Goal: Task Accomplishment & Management: Complete application form

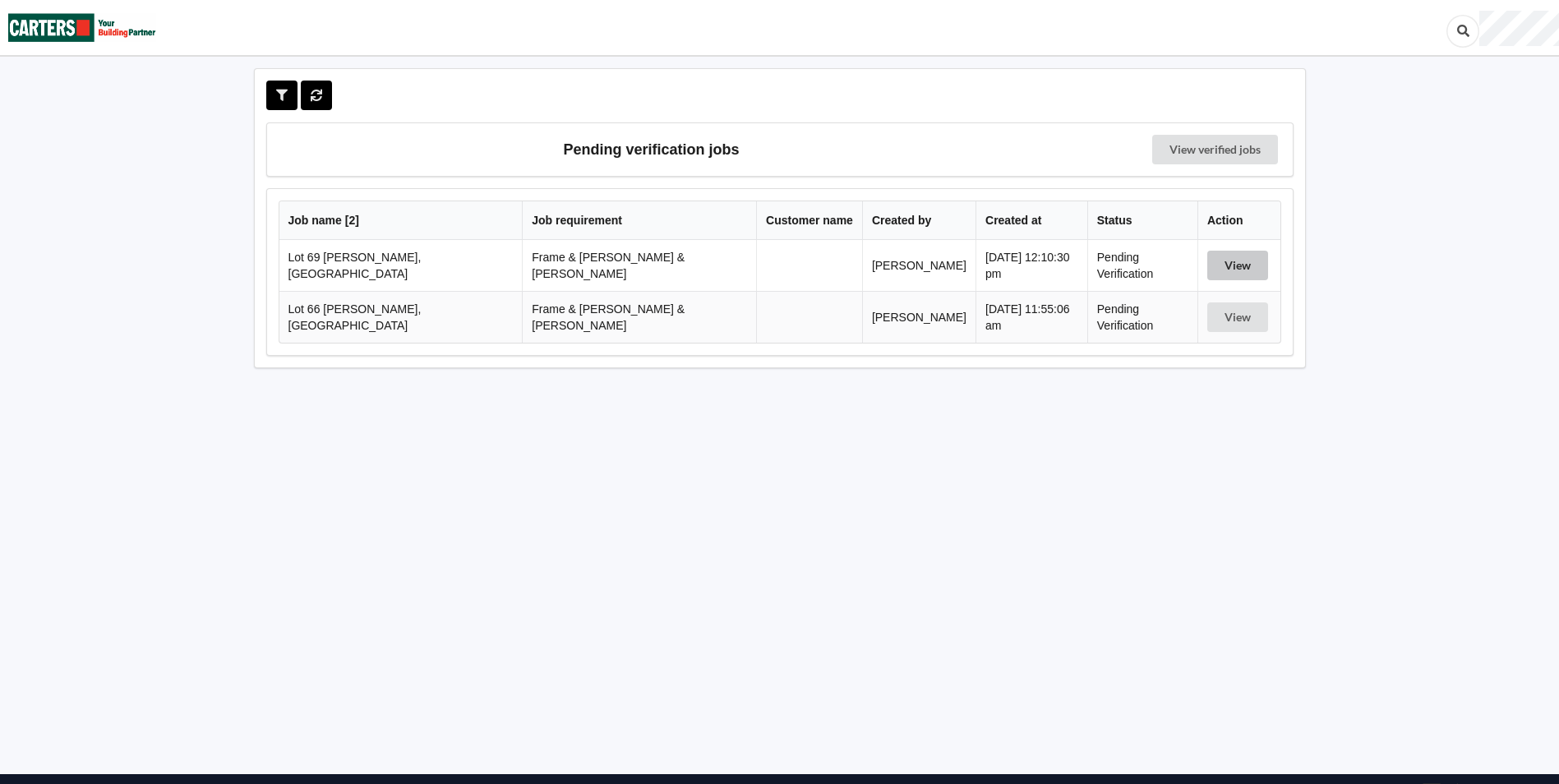
drag, startPoint x: 1244, startPoint y: 267, endPoint x: 1234, endPoint y: 255, distance: 15.6
click at [1243, 269] on button "View" at bounding box center [1237, 265] width 61 height 30
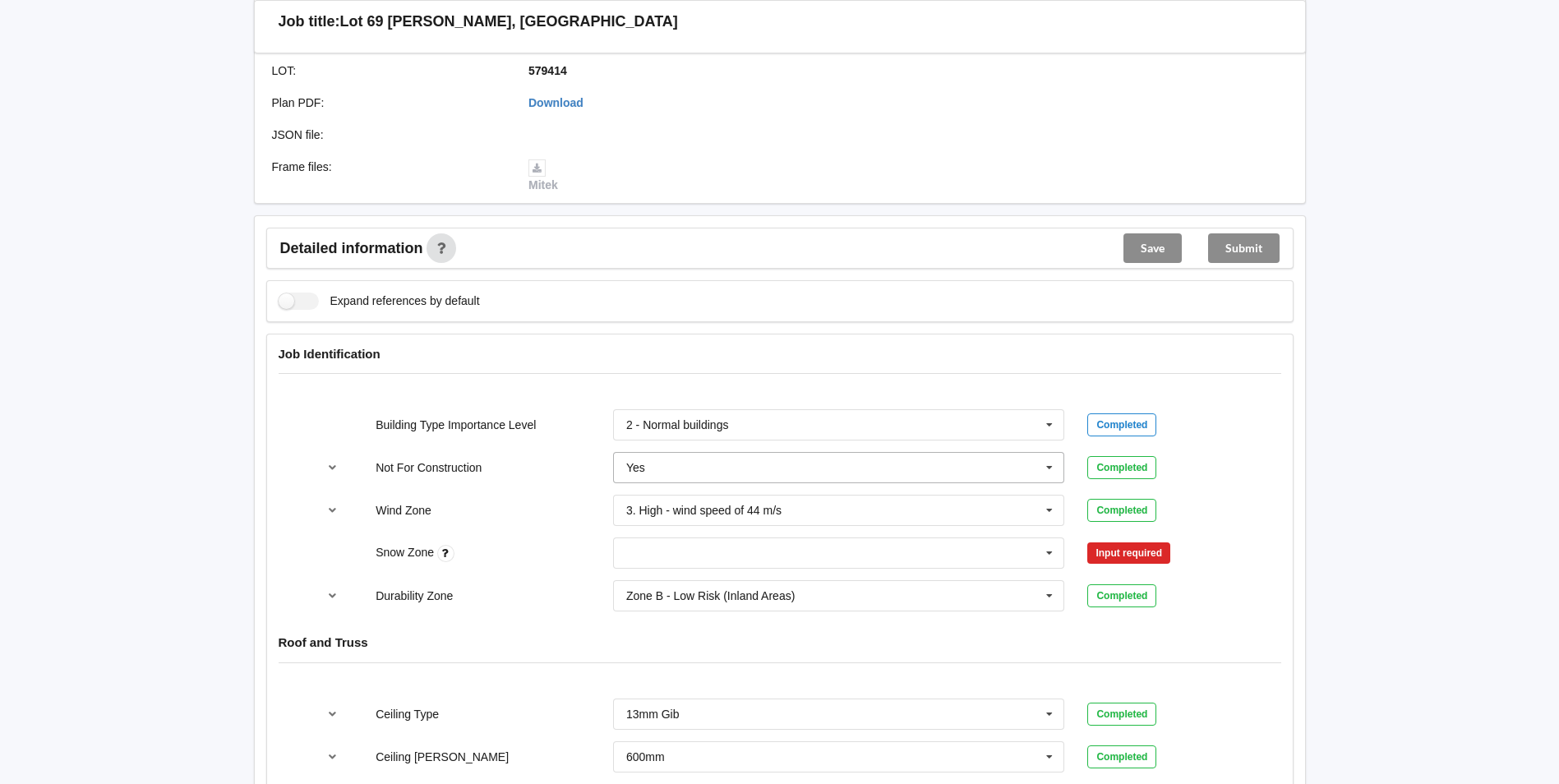
scroll to position [492, 0]
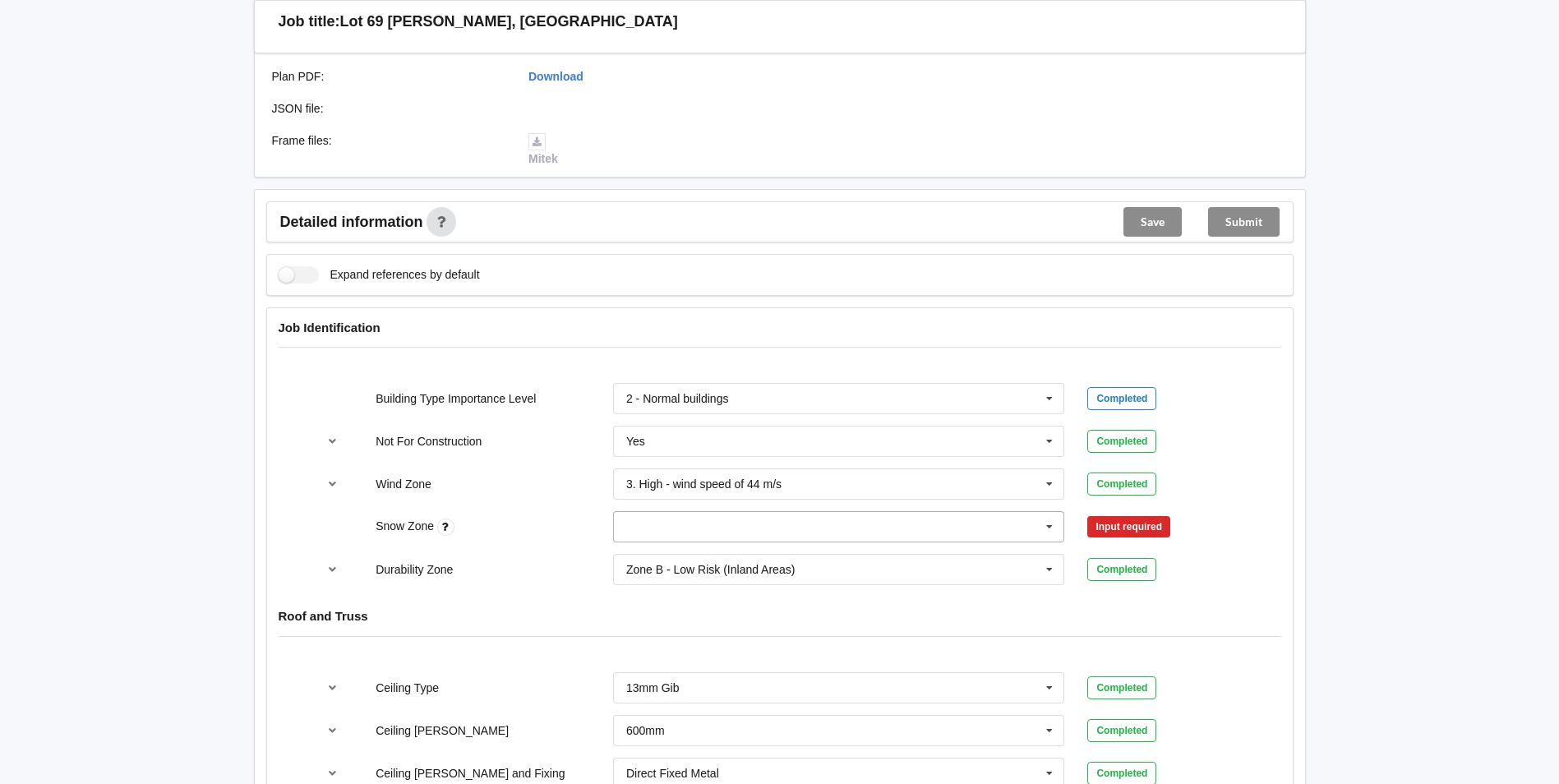
click at [672, 512] on input "text" at bounding box center [839, 527] width 450 height 30
drag, startPoint x: 681, startPoint y: 541, endPoint x: 722, endPoint y: 541, distance: 41.0
click at [686, 541] on div "N0" at bounding box center [839, 556] width 450 height 30
click at [1134, 514] on button "Confirm input" at bounding box center [1136, 527] width 98 height 27
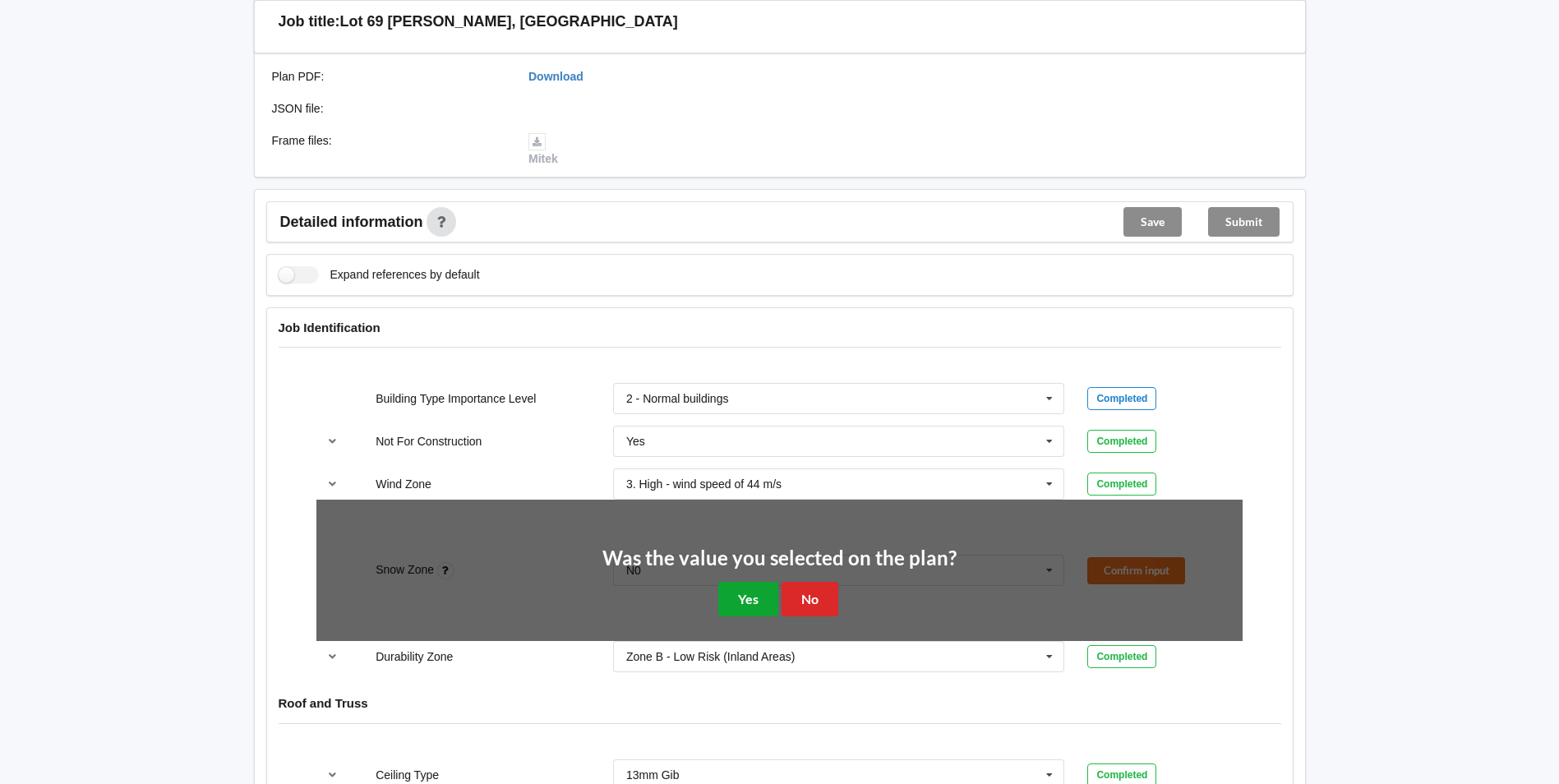
click at [738, 581] on button "Yes" at bounding box center [748, 598] width 60 height 33
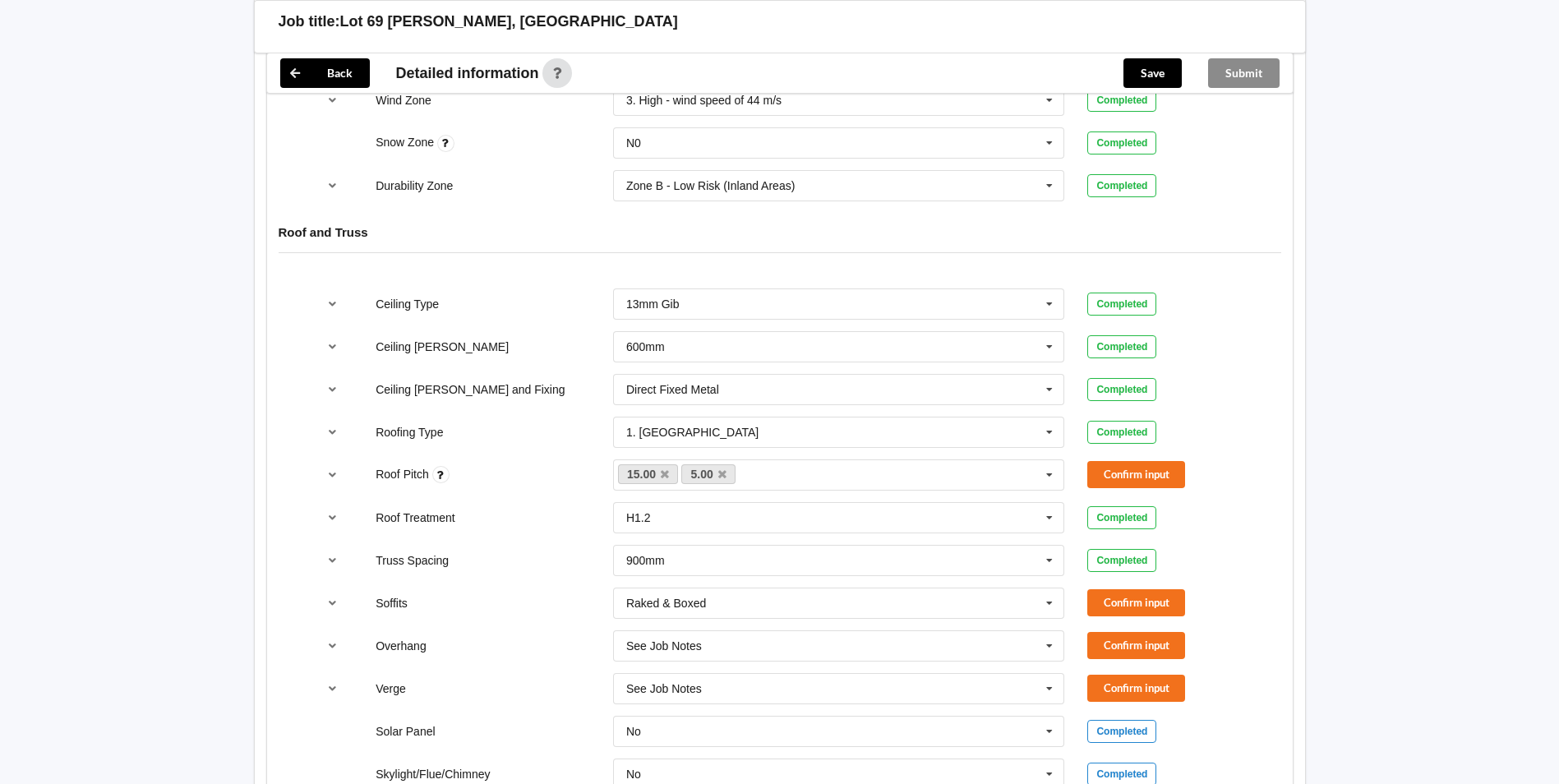
scroll to position [904, 0]
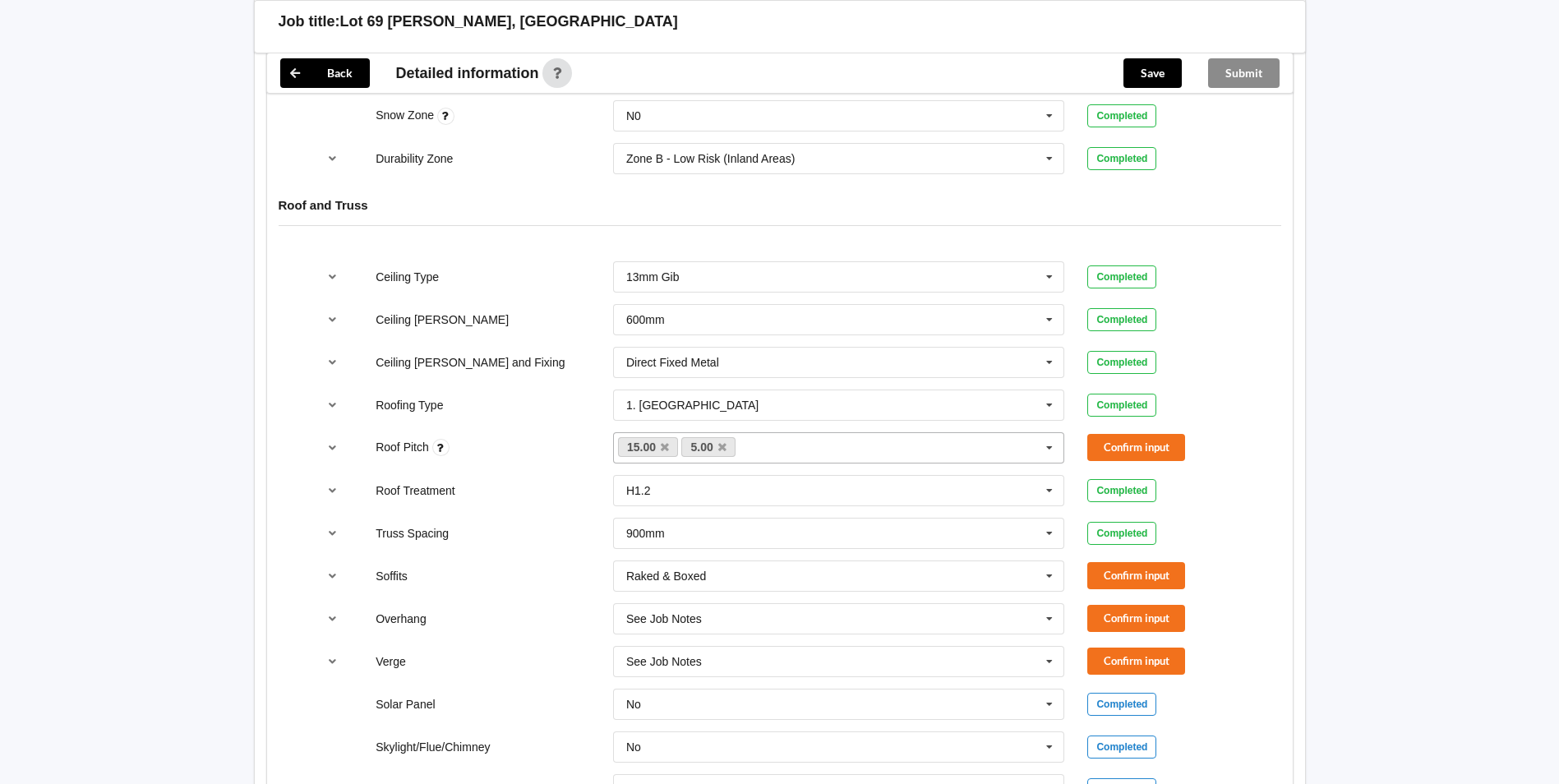
click at [721, 442] on icon at bounding box center [722, 447] width 8 height 11
drag, startPoint x: 1102, startPoint y: 426, endPoint x: 984, endPoint y: 436, distance: 118.4
click at [1100, 433] on button "Confirm input" at bounding box center [1136, 447] width 98 height 27
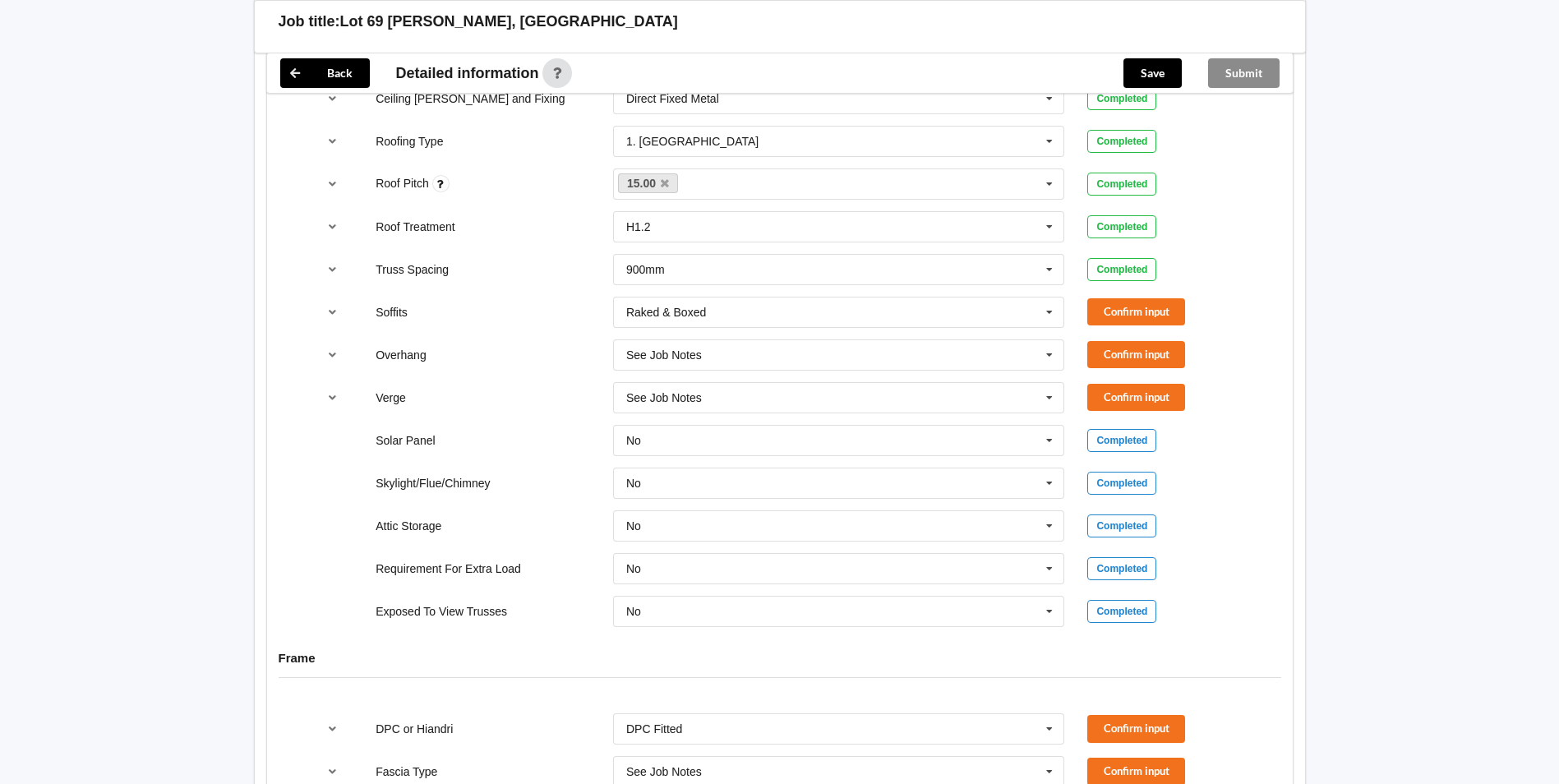
scroll to position [1013, 0]
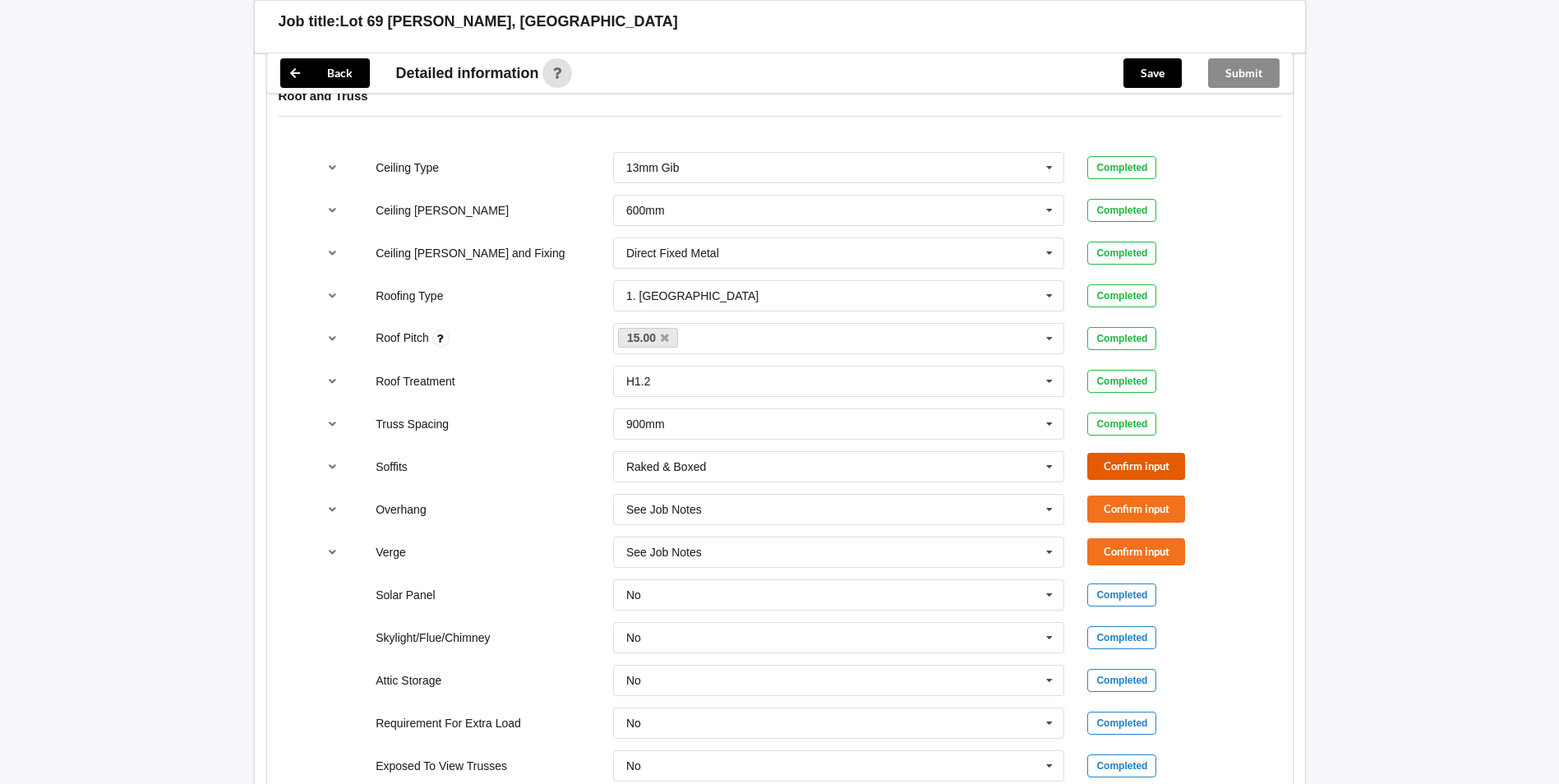
click at [1143, 453] on button "Confirm input" at bounding box center [1136, 466] width 98 height 27
drag, startPoint x: 1133, startPoint y: 468, endPoint x: 1128, endPoint y: 475, distance: 8.6
click at [1132, 482] on div "Overhang See Job Notes See Job Notes 300mm 450mm 600mm 750mm Multiple Values – …" at bounding box center [779, 509] width 949 height 55
click at [1125, 495] on button "Confirm input" at bounding box center [1136, 508] width 98 height 27
click at [1122, 525] on div "Verge See Job Notes See Job Notes 300mm 450mm 600mm 750mm Multiple Values – See…" at bounding box center [779, 552] width 949 height 55
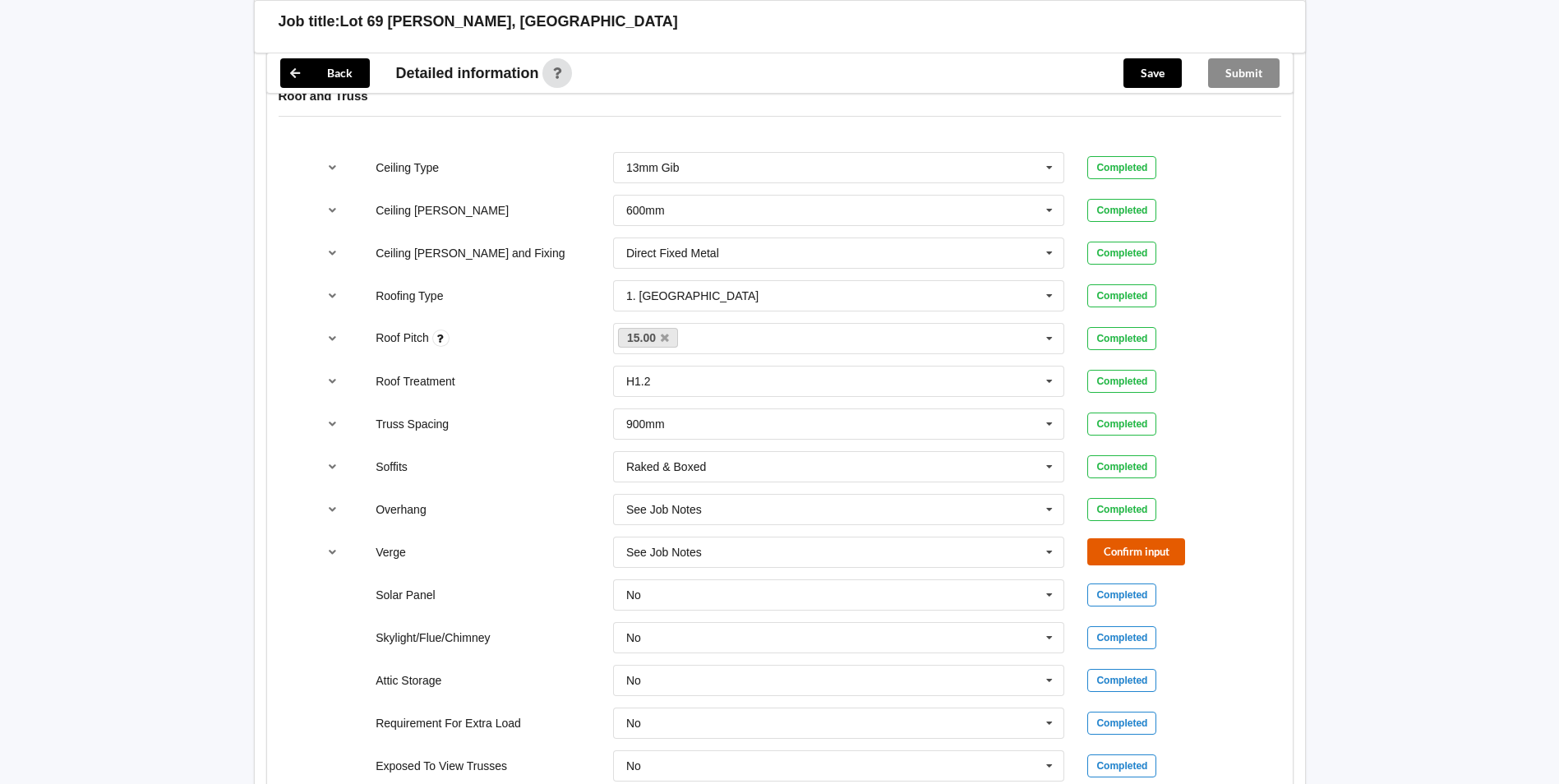
click at [1113, 538] on button "Confirm input" at bounding box center [1136, 551] width 98 height 27
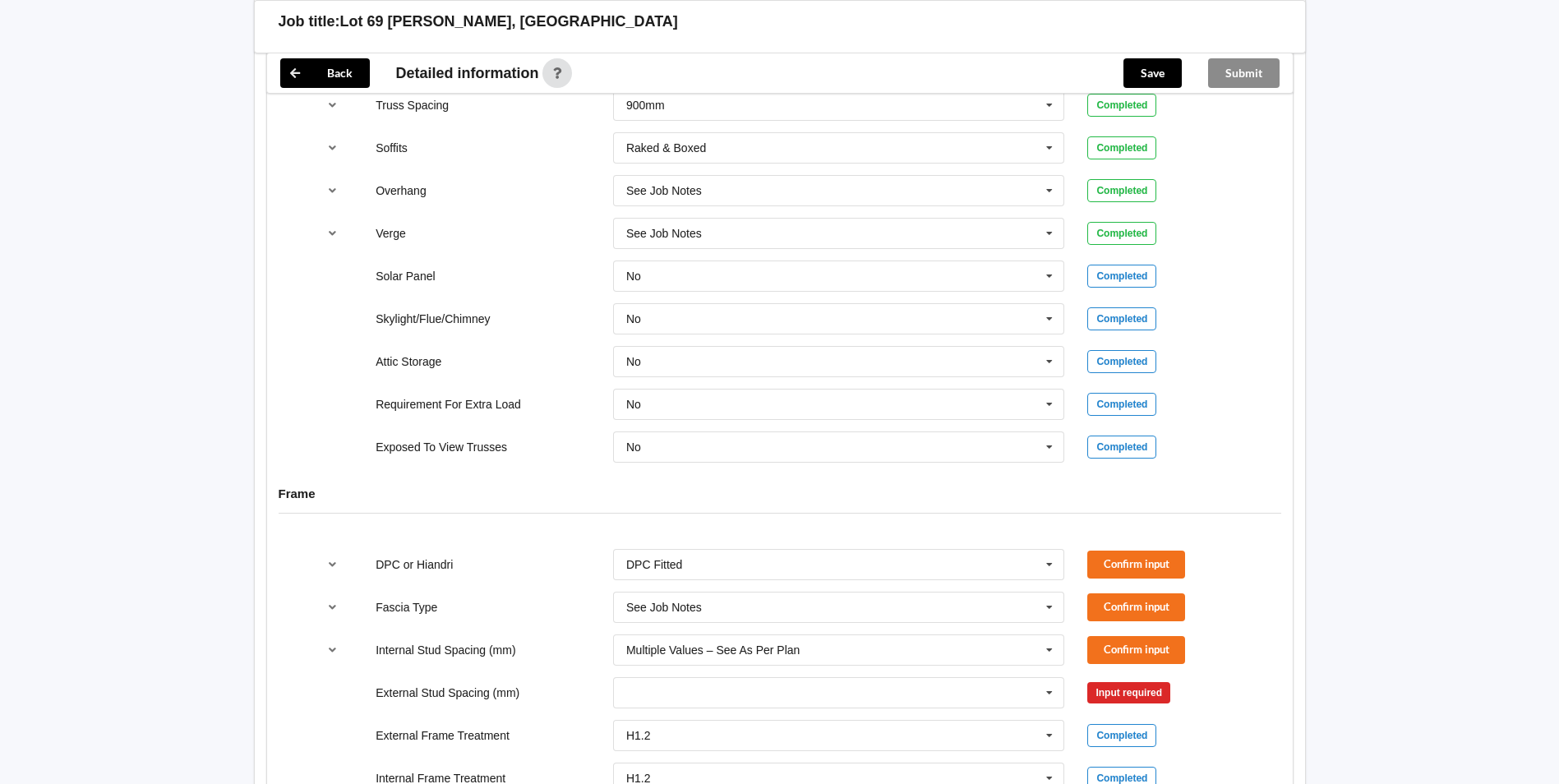
scroll to position [1342, 0]
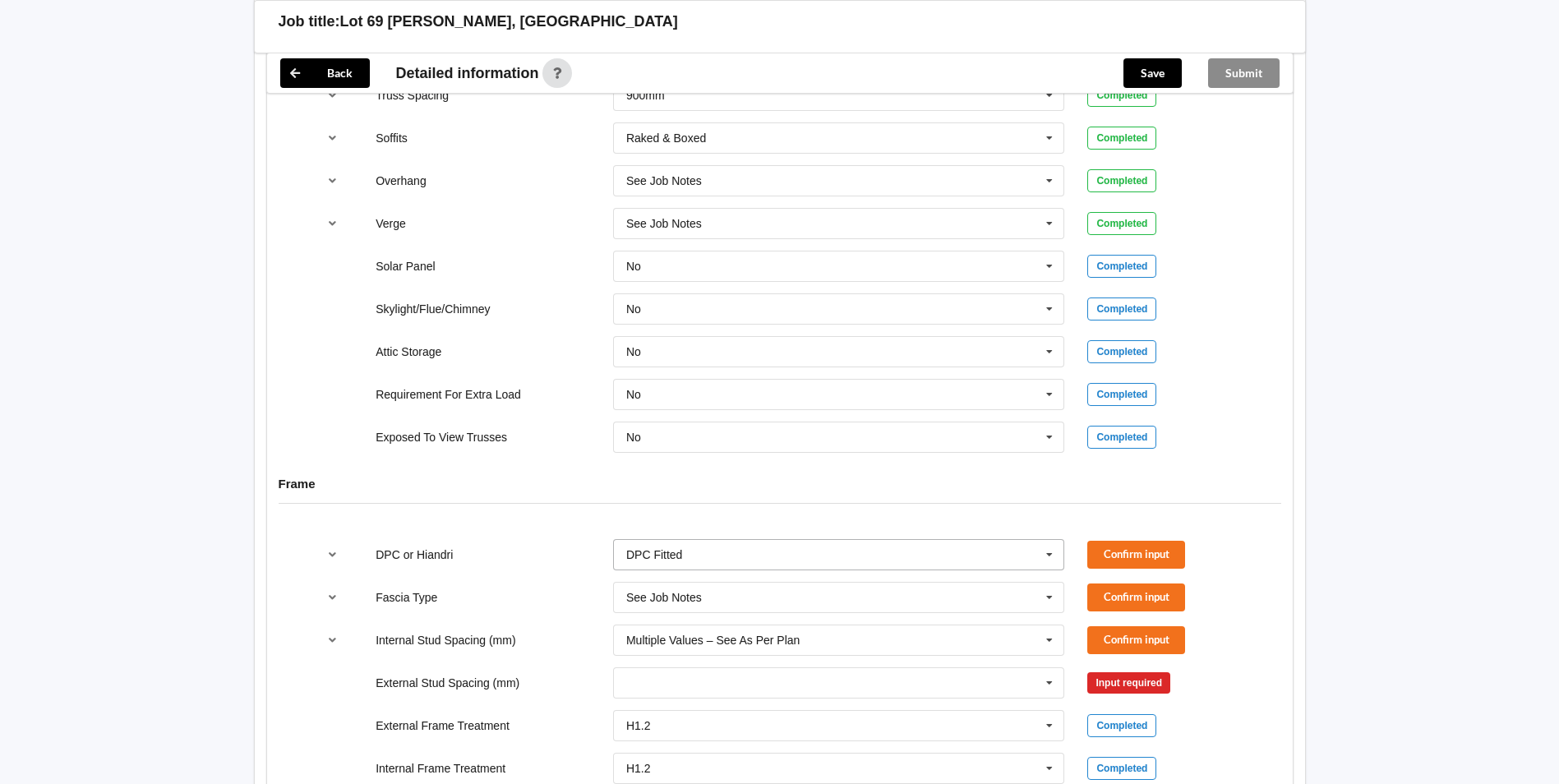
click at [652, 549] on div "DPC Fitted" at bounding box center [654, 554] width 56 height 11
click at [657, 609] on span "HIANDRI Fitted" at bounding box center [666, 615] width 79 height 13
click at [1142, 541] on button "Confirm input" at bounding box center [1136, 554] width 98 height 27
click at [823, 582] on input "text" at bounding box center [839, 597] width 450 height 30
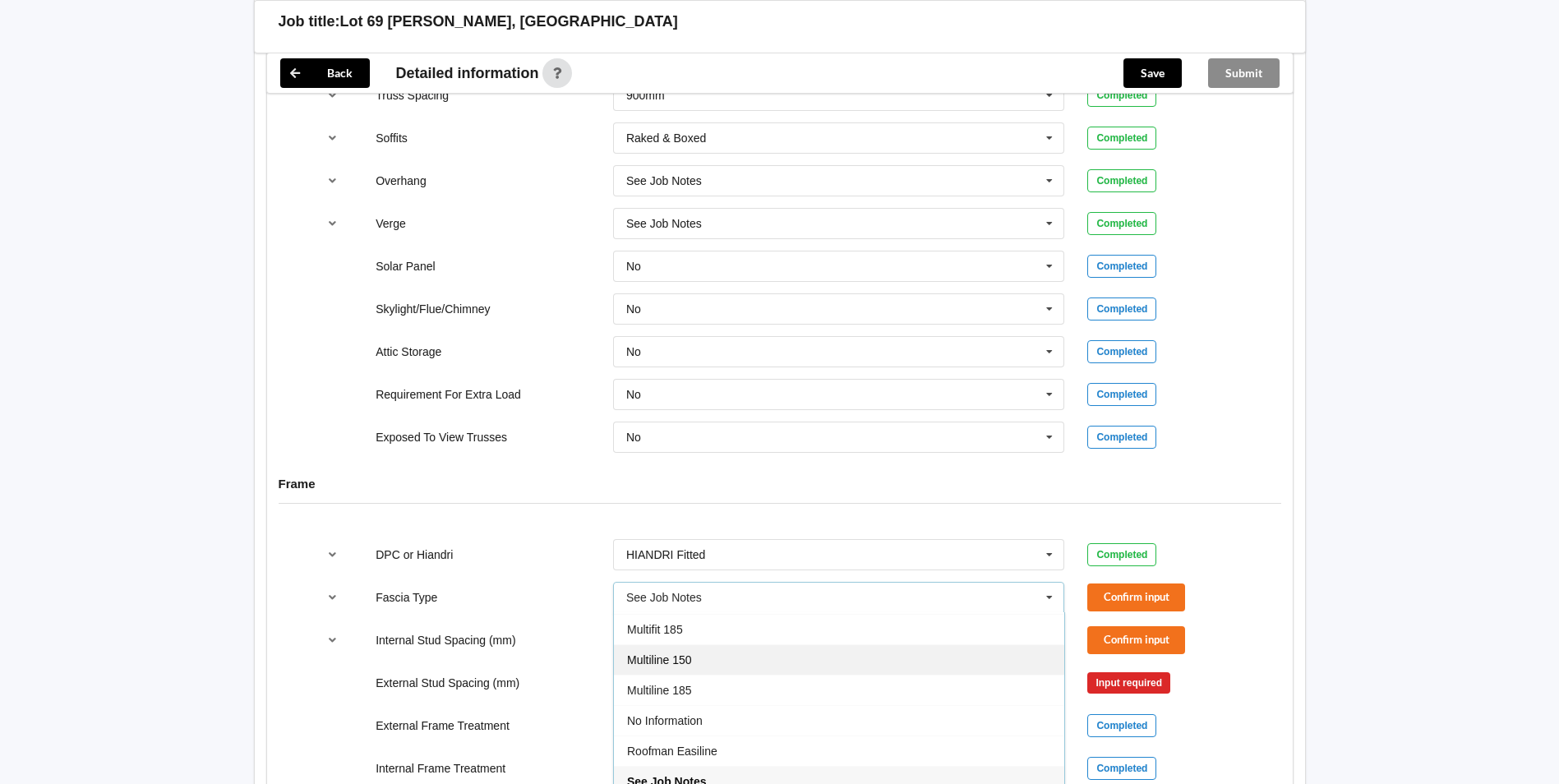
click at [709, 644] on div "Multiline 150" at bounding box center [839, 659] width 450 height 30
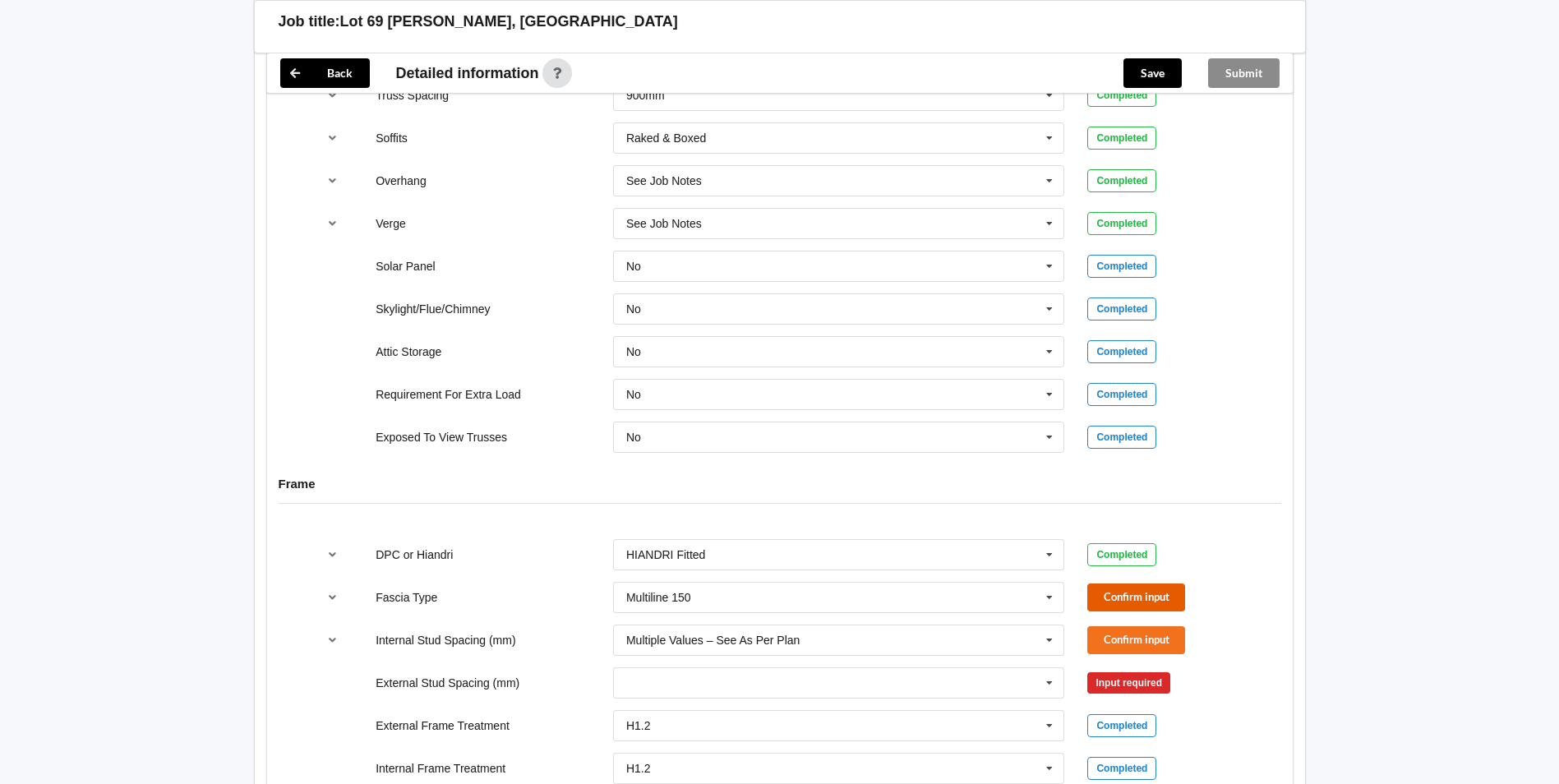
click at [1151, 592] on button "Confirm input" at bounding box center [1136, 596] width 98 height 27
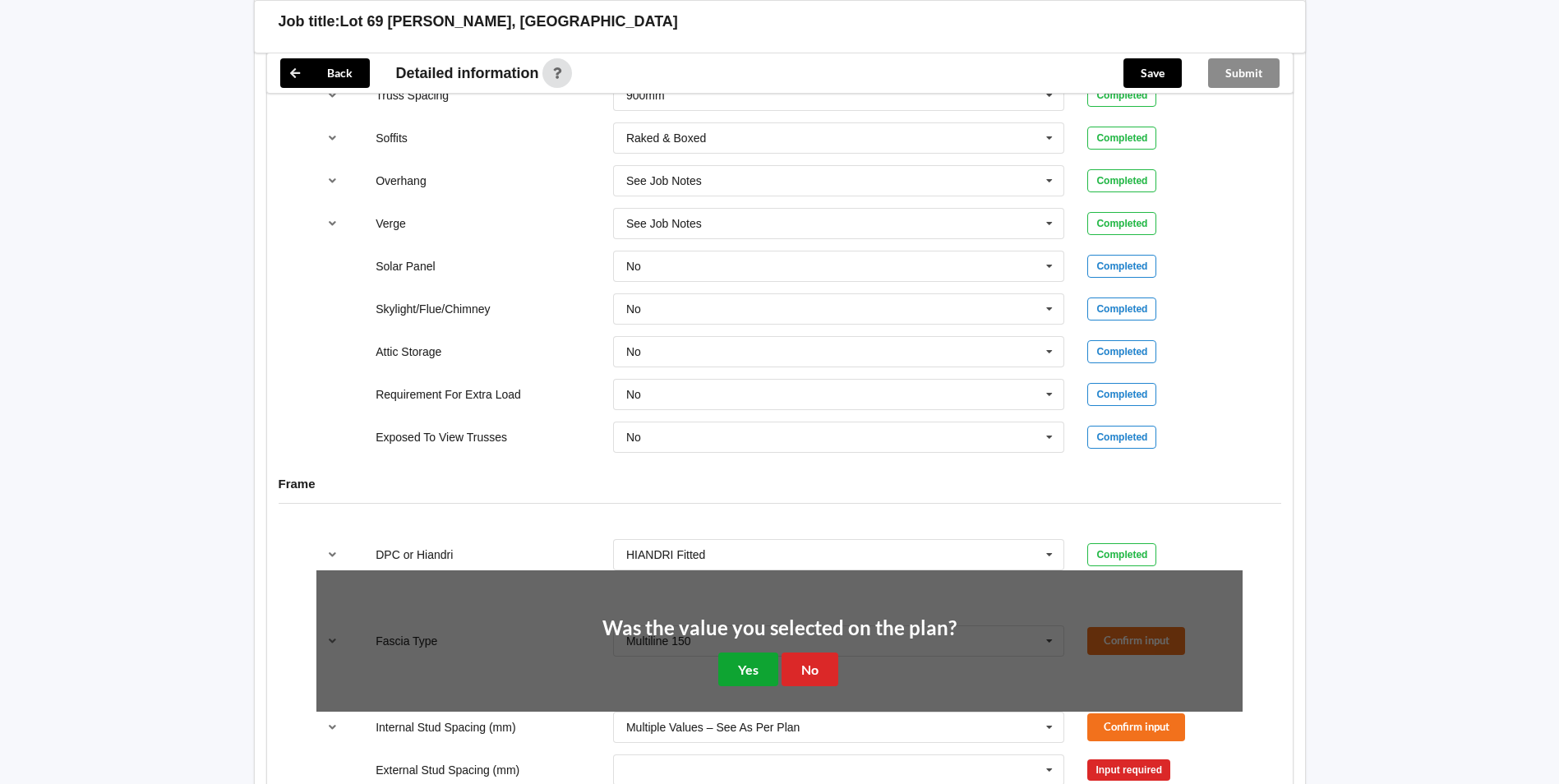
drag, startPoint x: 741, startPoint y: 645, endPoint x: 750, endPoint y: 644, distance: 9.1
click at [746, 652] on button "Yes" at bounding box center [748, 669] width 60 height 33
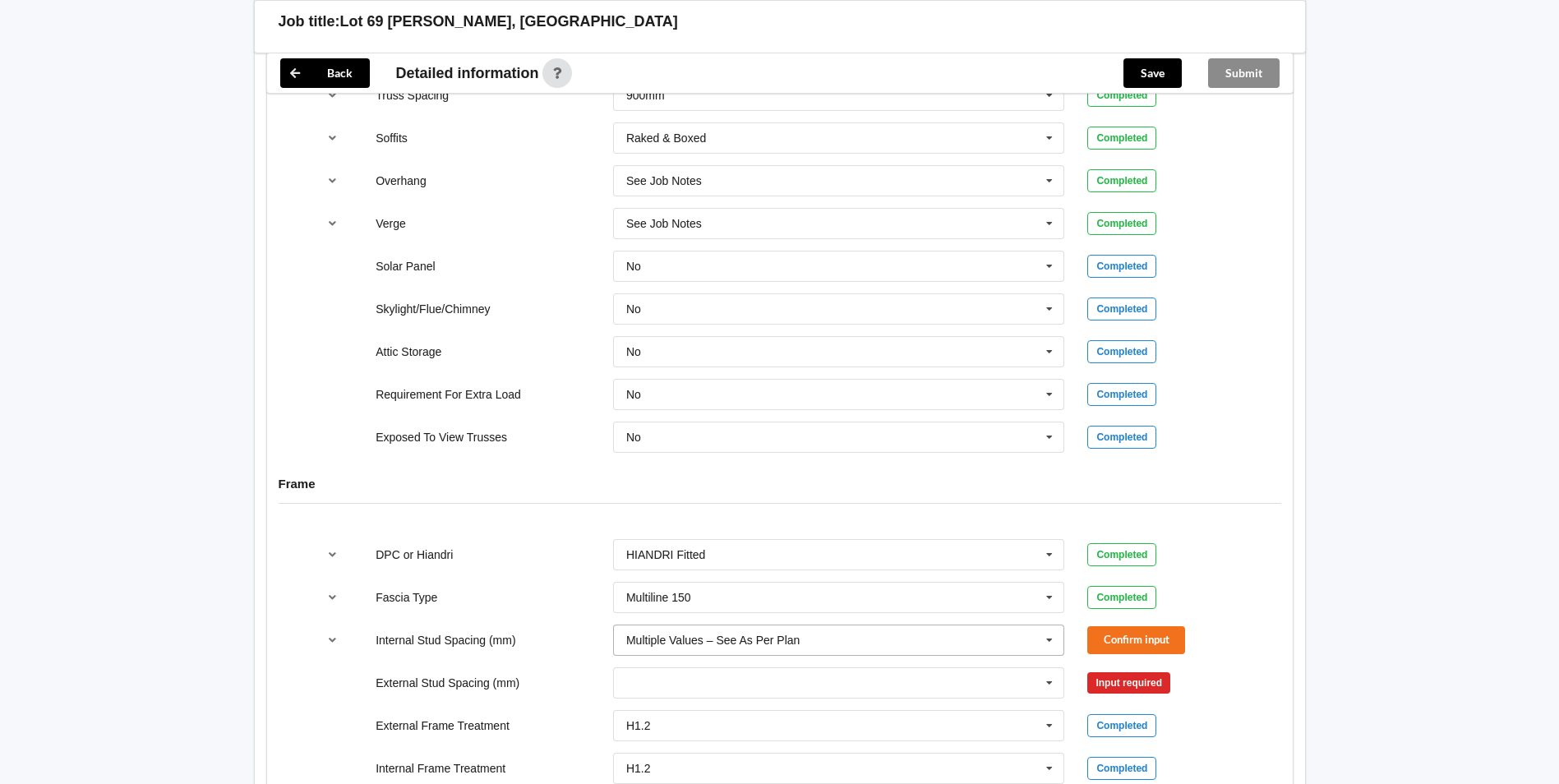
click at [741, 613] on div "Multiple Values – See As Per Plan Multiple Values – See As Per Plan 300 400 450…" at bounding box center [839, 640] width 475 height 55
click at [742, 634] on div "Multiple Values – See As Per Plan" at bounding box center [713, 640] width 174 height 11
click at [1146, 627] on button "Confirm input" at bounding box center [1136, 640] width 98 height 27
click at [821, 668] on input "text" at bounding box center [839, 683] width 450 height 30
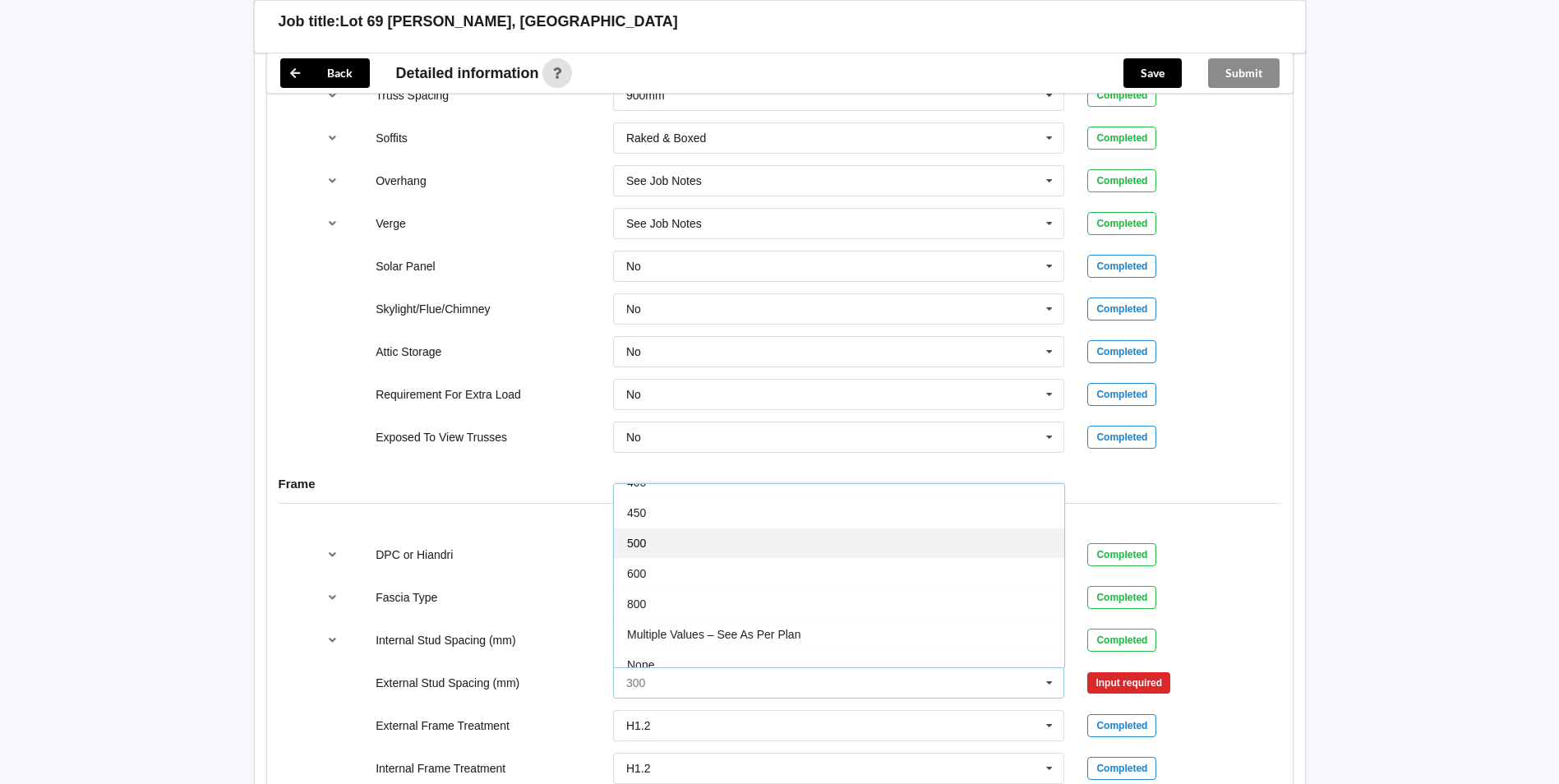
scroll to position [91, 0]
drag, startPoint x: 724, startPoint y: 574, endPoint x: 930, endPoint y: 615, distance: 210.0
click at [731, 585] on span "Multiple Values – See As Per Plan" at bounding box center [713, 591] width 174 height 13
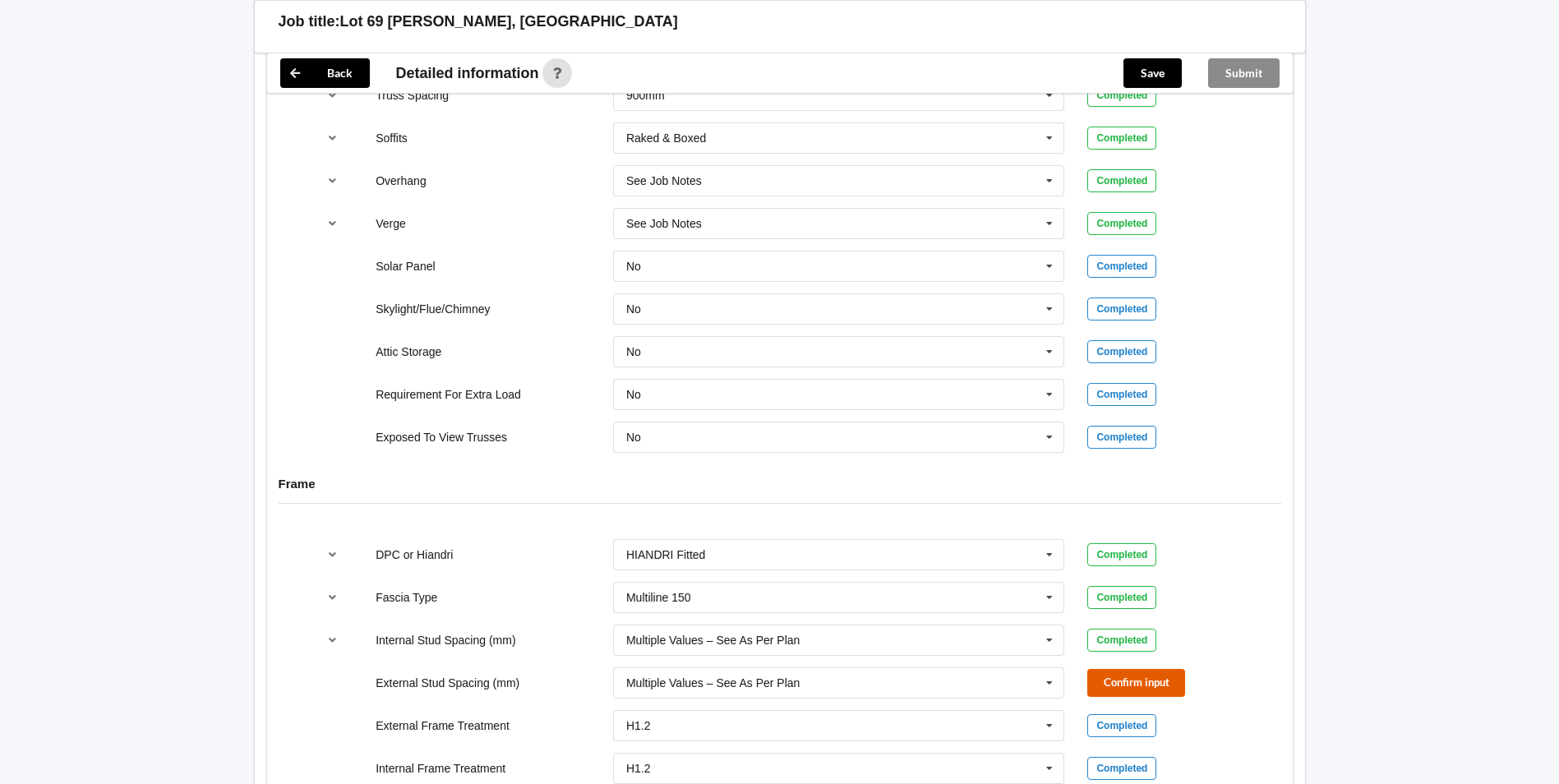
drag, startPoint x: 1104, startPoint y: 669, endPoint x: 1212, endPoint y: 612, distance: 122.1
click at [1103, 669] on button "Confirm input" at bounding box center [1136, 682] width 98 height 27
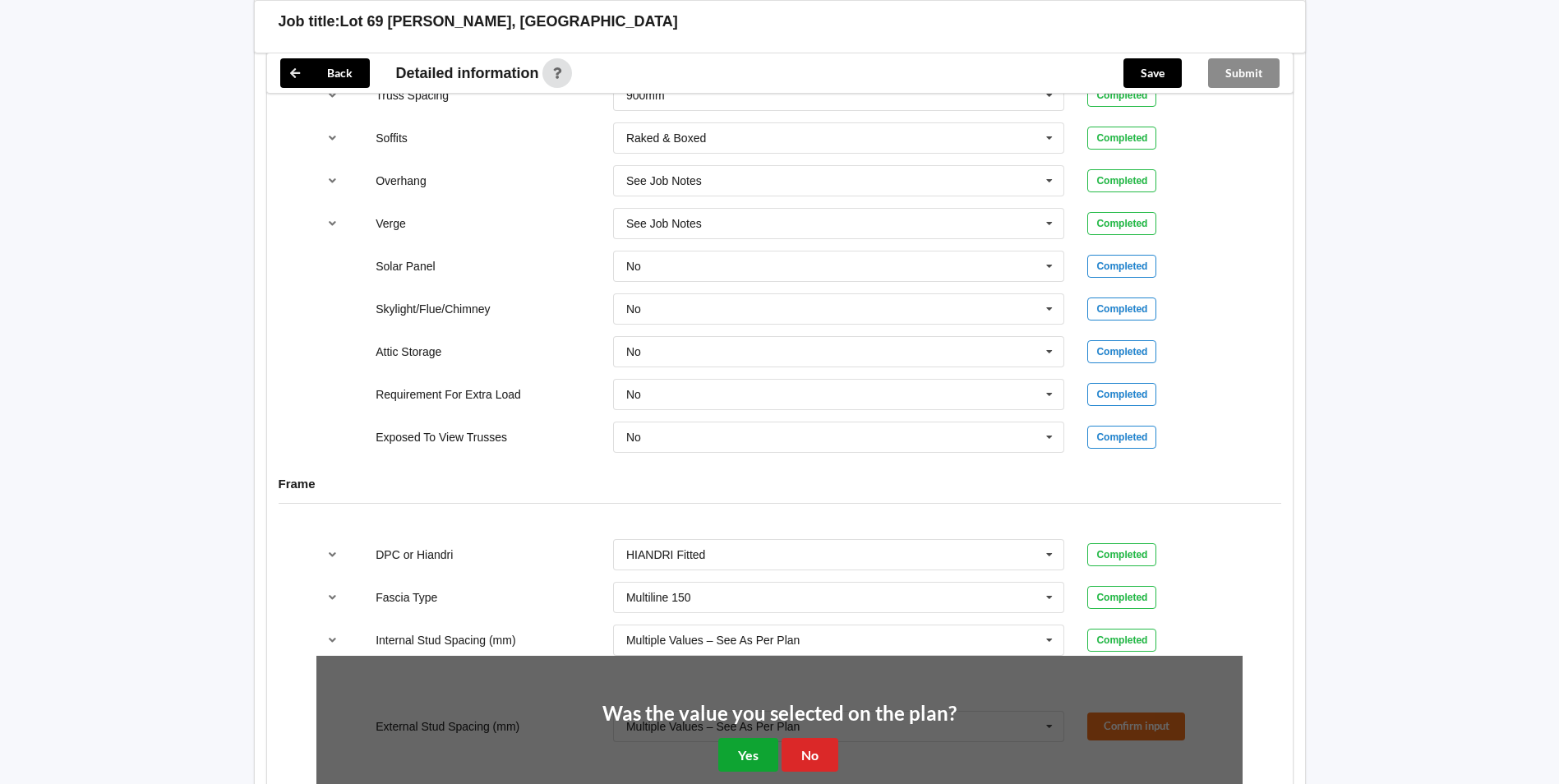
click at [740, 749] on button "Yes" at bounding box center [748, 754] width 60 height 33
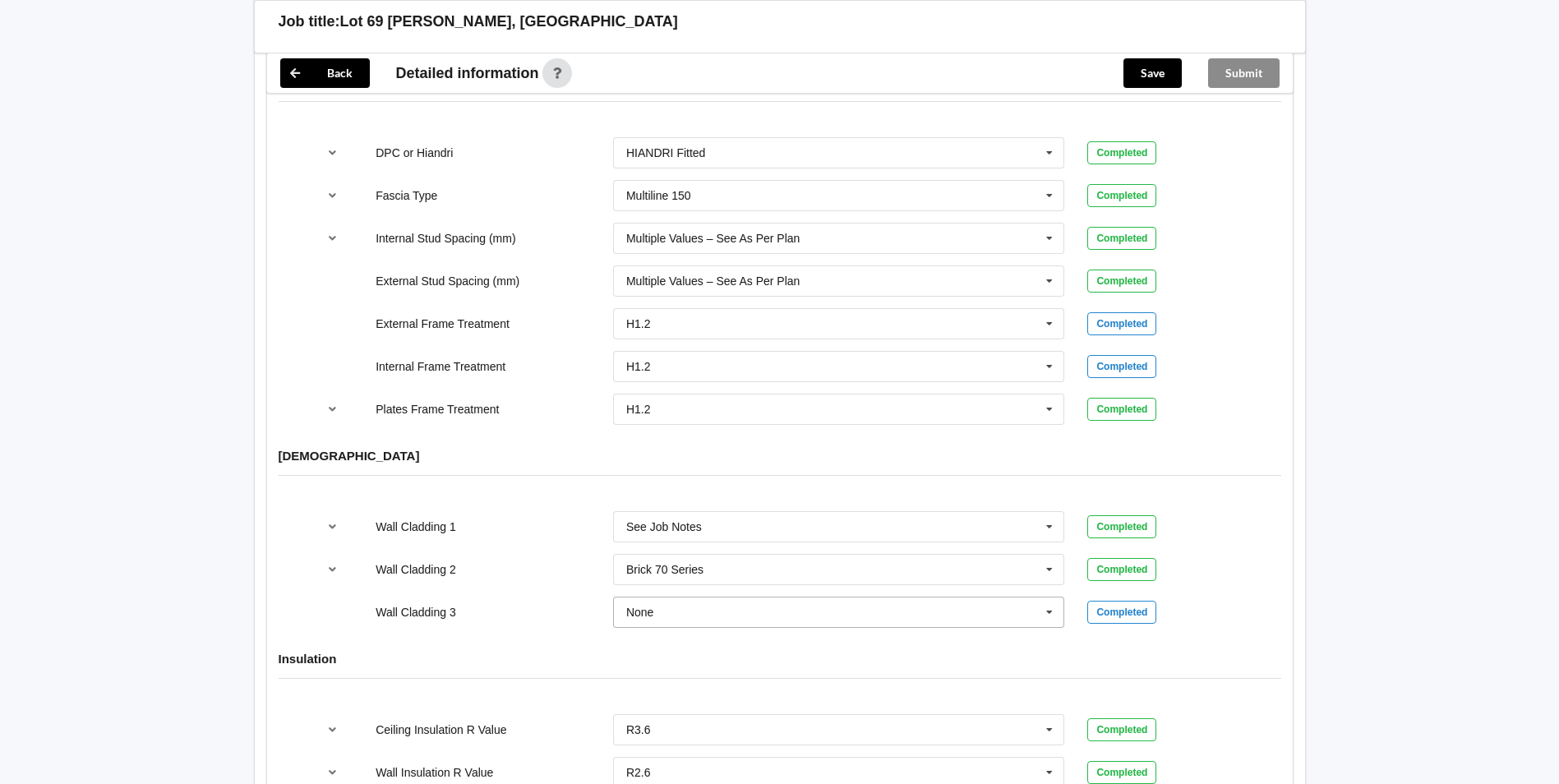
scroll to position [1752, 0]
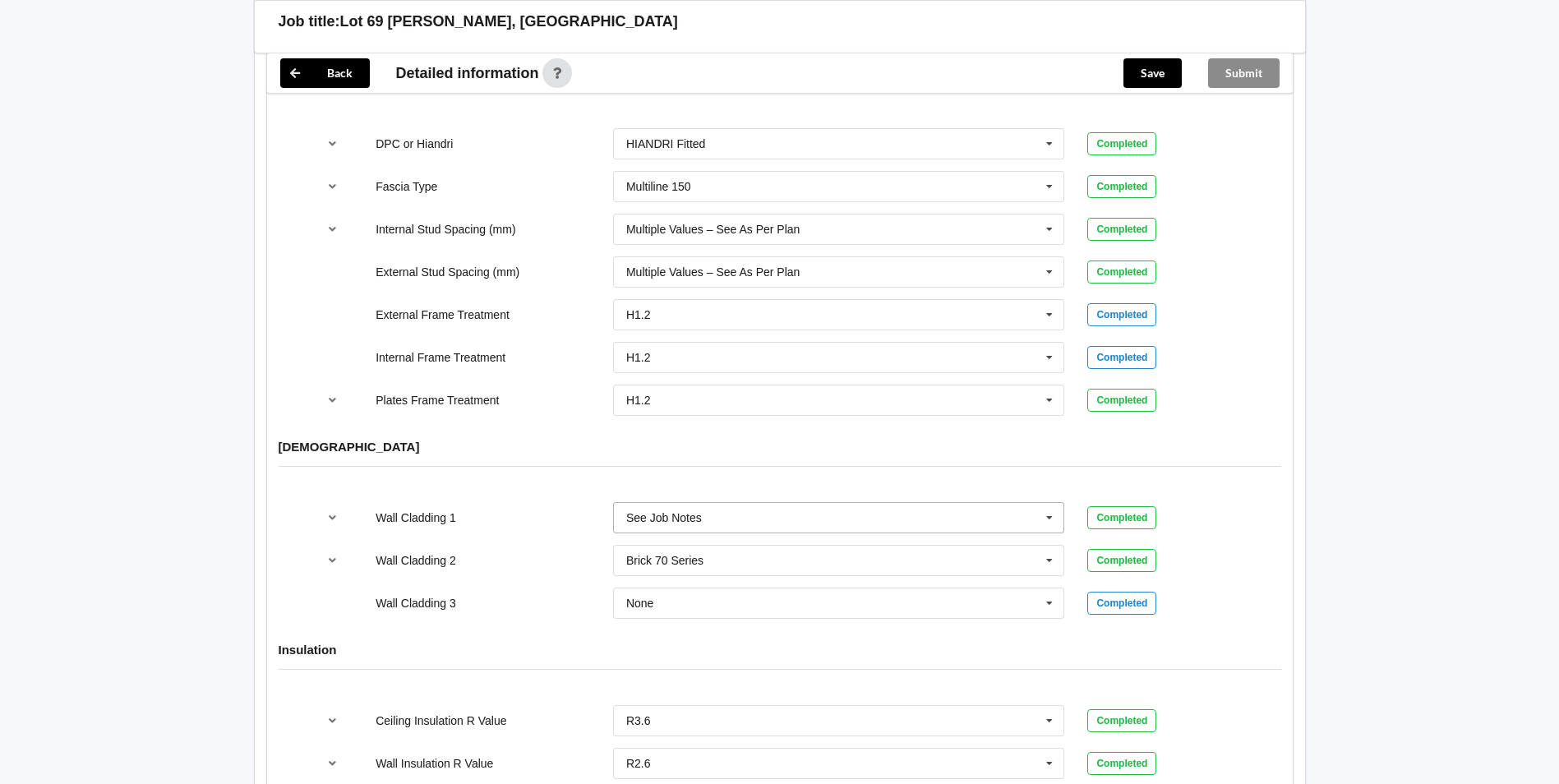
click at [643, 512] on div "See Job Notes" at bounding box center [664, 517] width 76 height 11
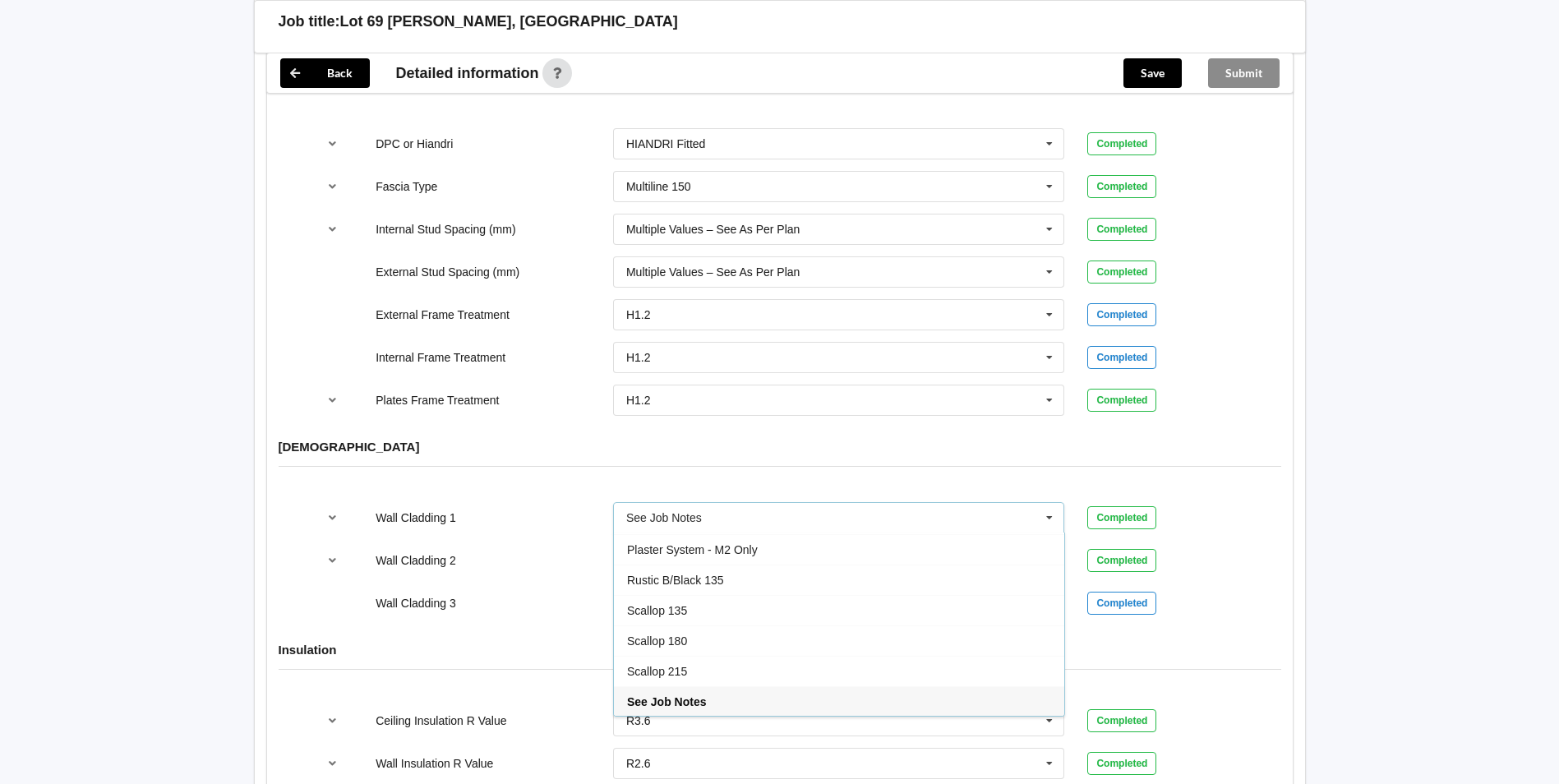
click at [379, 555] on div "Wall Cladding 2 Brick 70 Series Axon Panel B/Back 135 B/Back 135 Rebated B/Back…" at bounding box center [779, 560] width 949 height 55
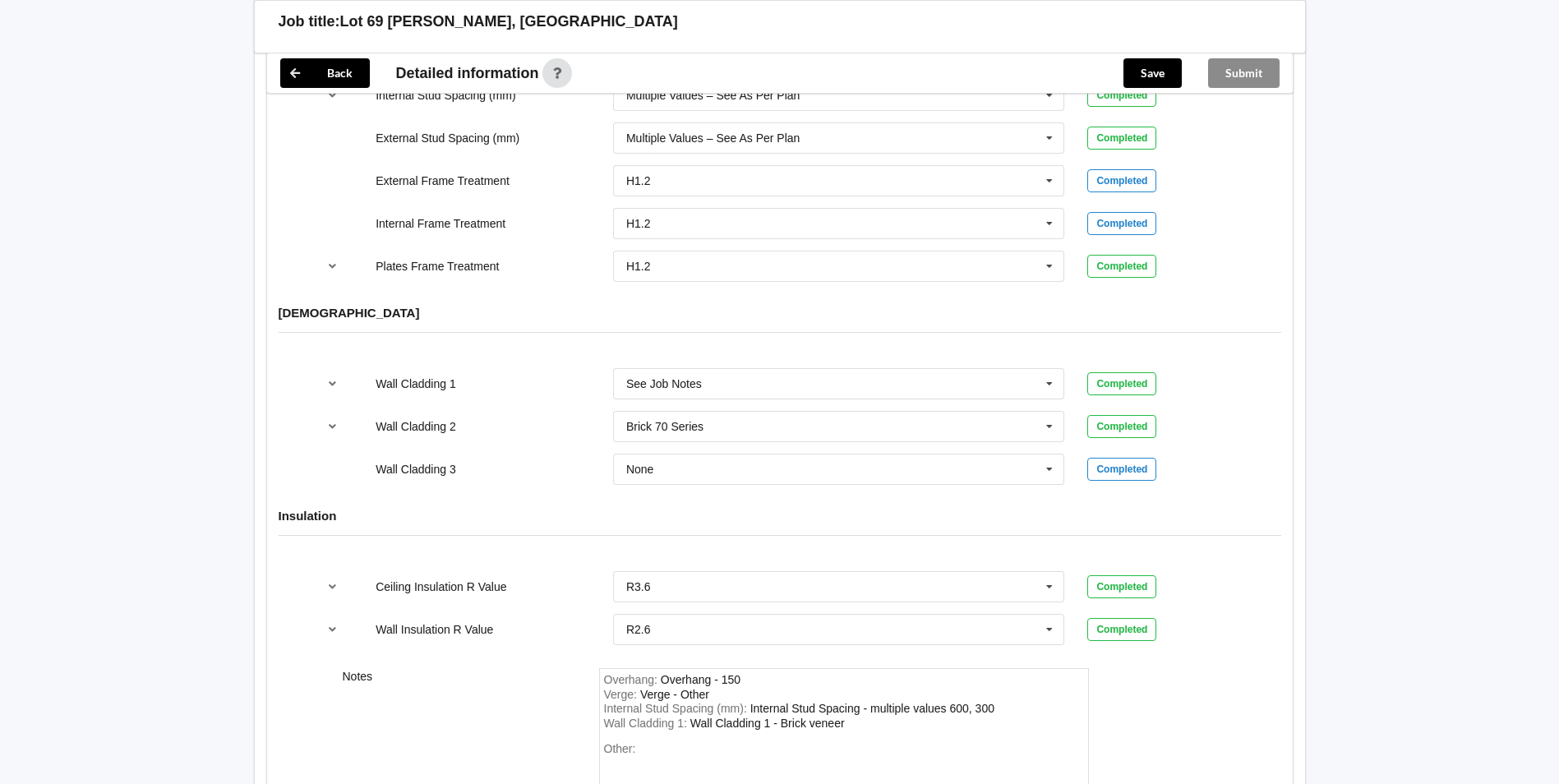
scroll to position [2066, 0]
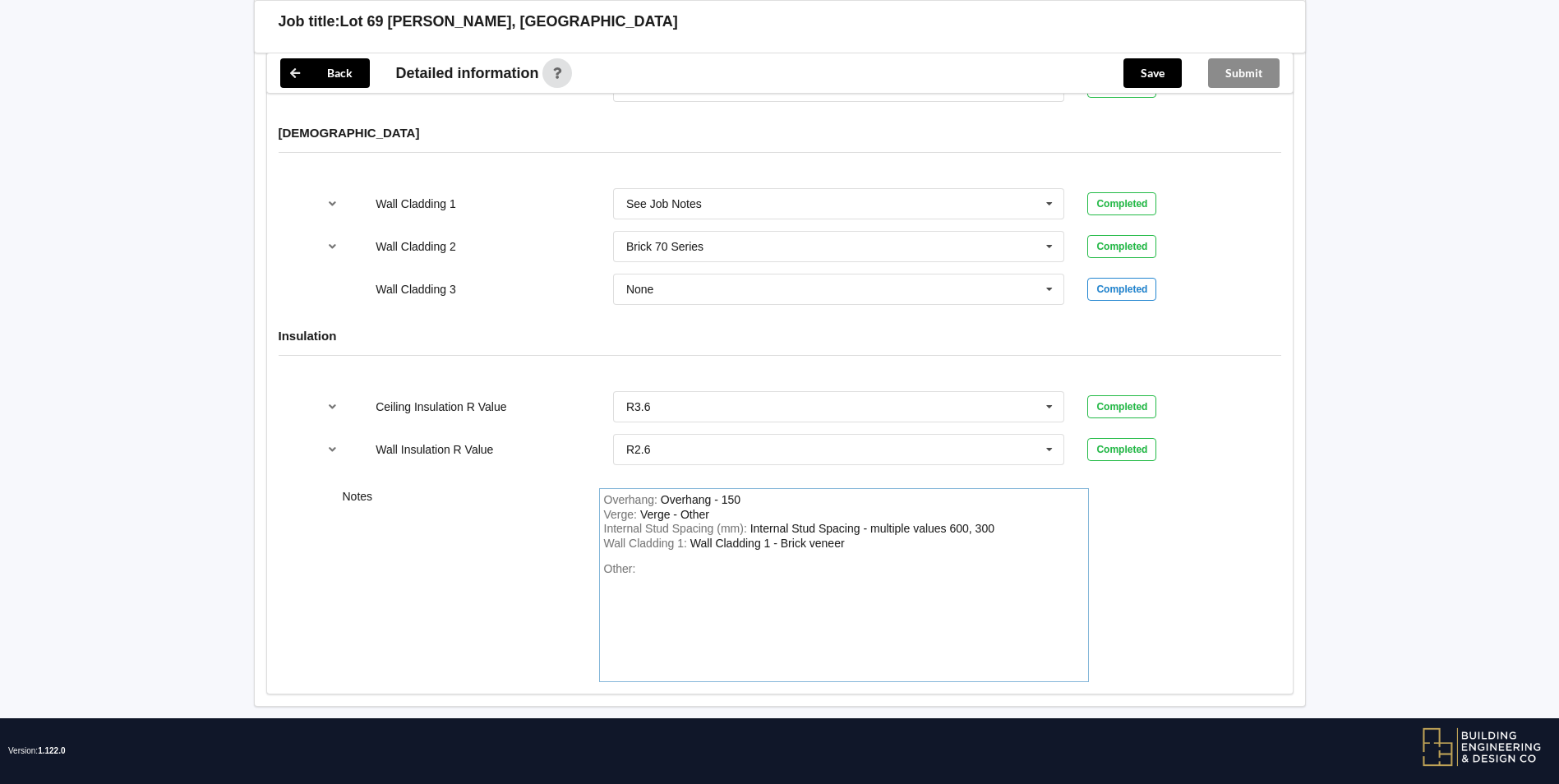
click at [856, 536] on div "Wall Cladding 1 : Wall Cladding 1 - Brick veneer" at bounding box center [843, 544] width 480 height 15
click at [1140, 79] on button "Save" at bounding box center [1153, 73] width 58 height 30
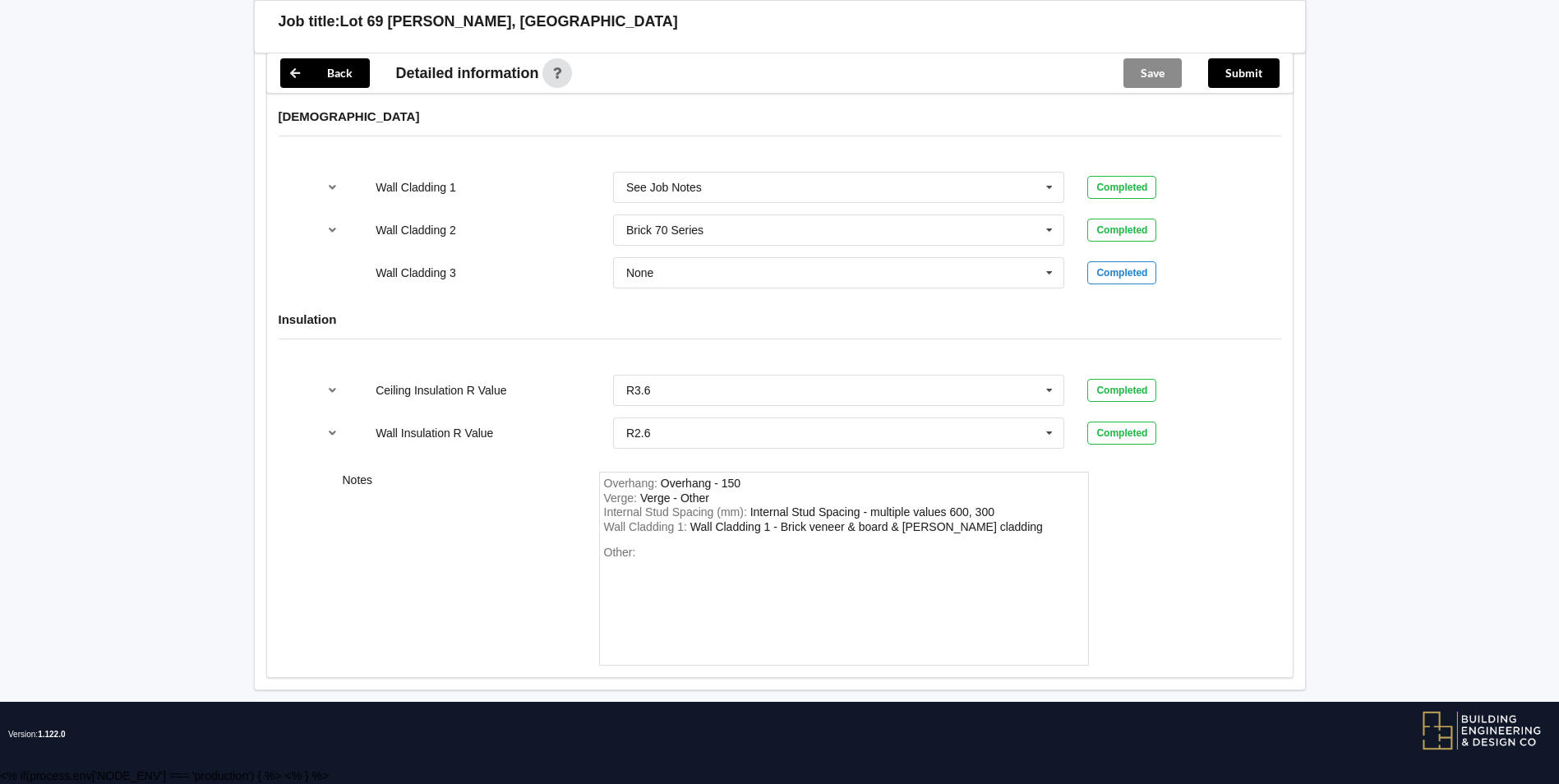
scroll to position [1990, 0]
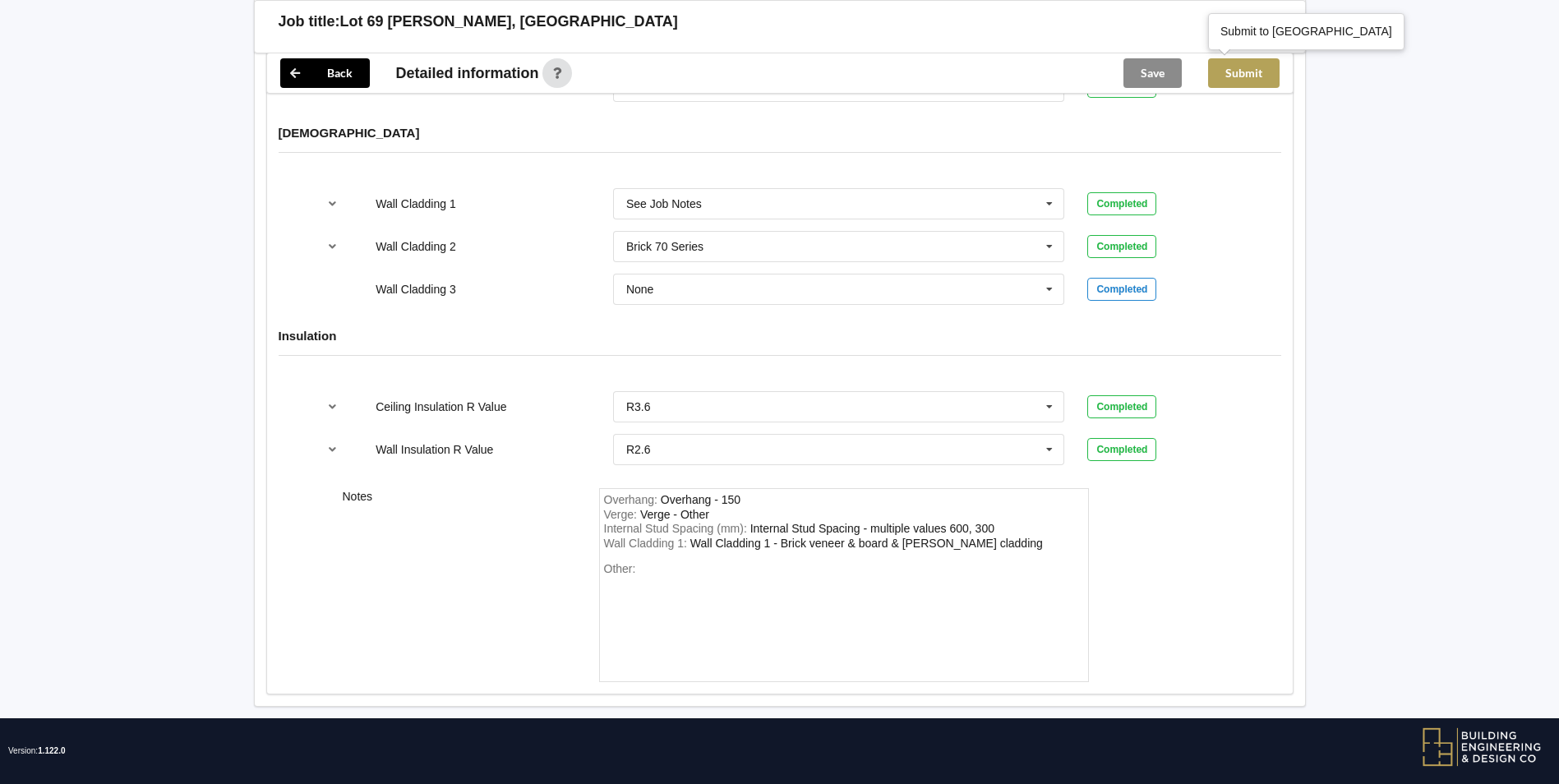
click at [1237, 65] on button "Submit" at bounding box center [1243, 73] width 71 height 30
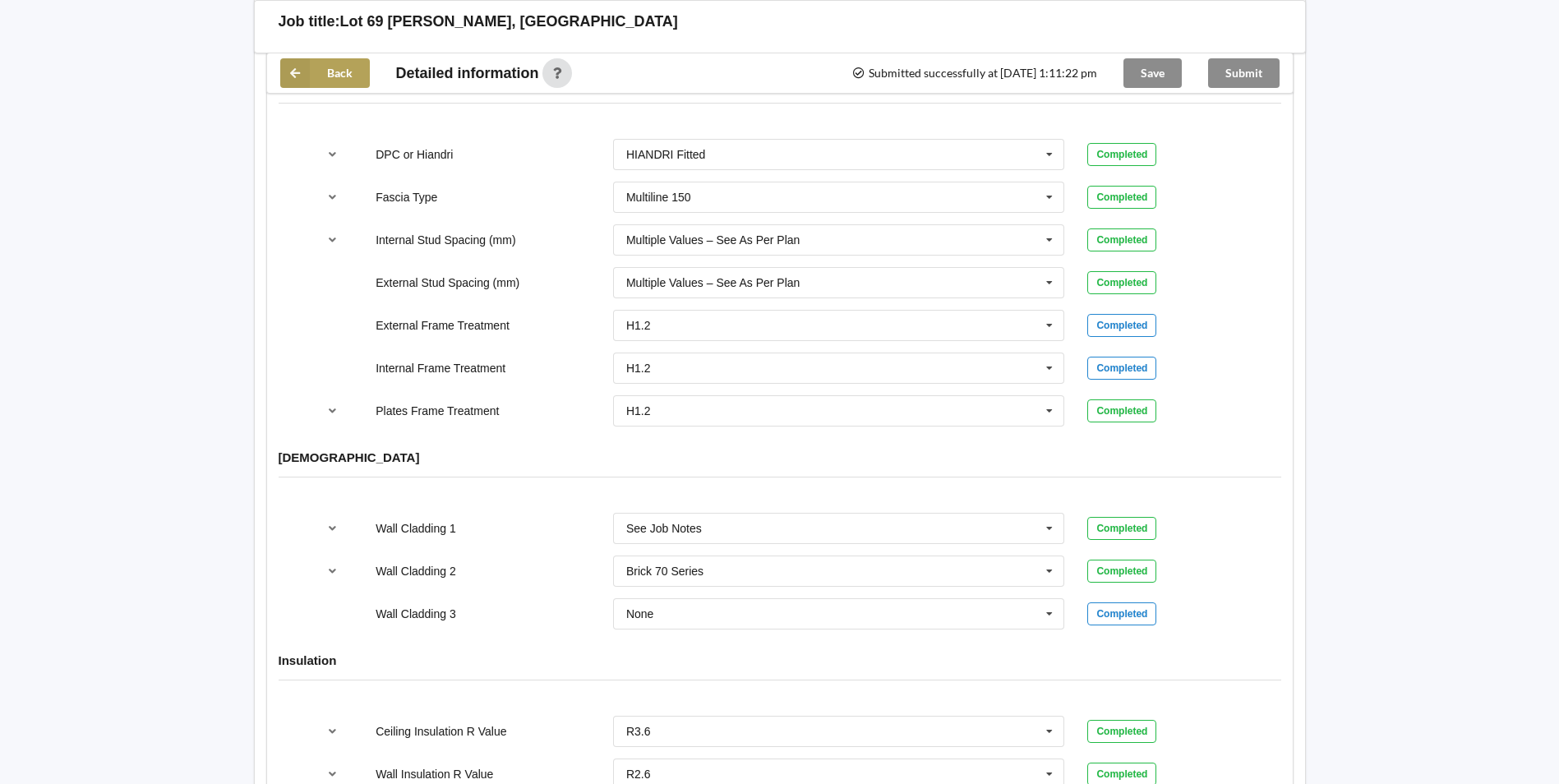
scroll to position [1416, 0]
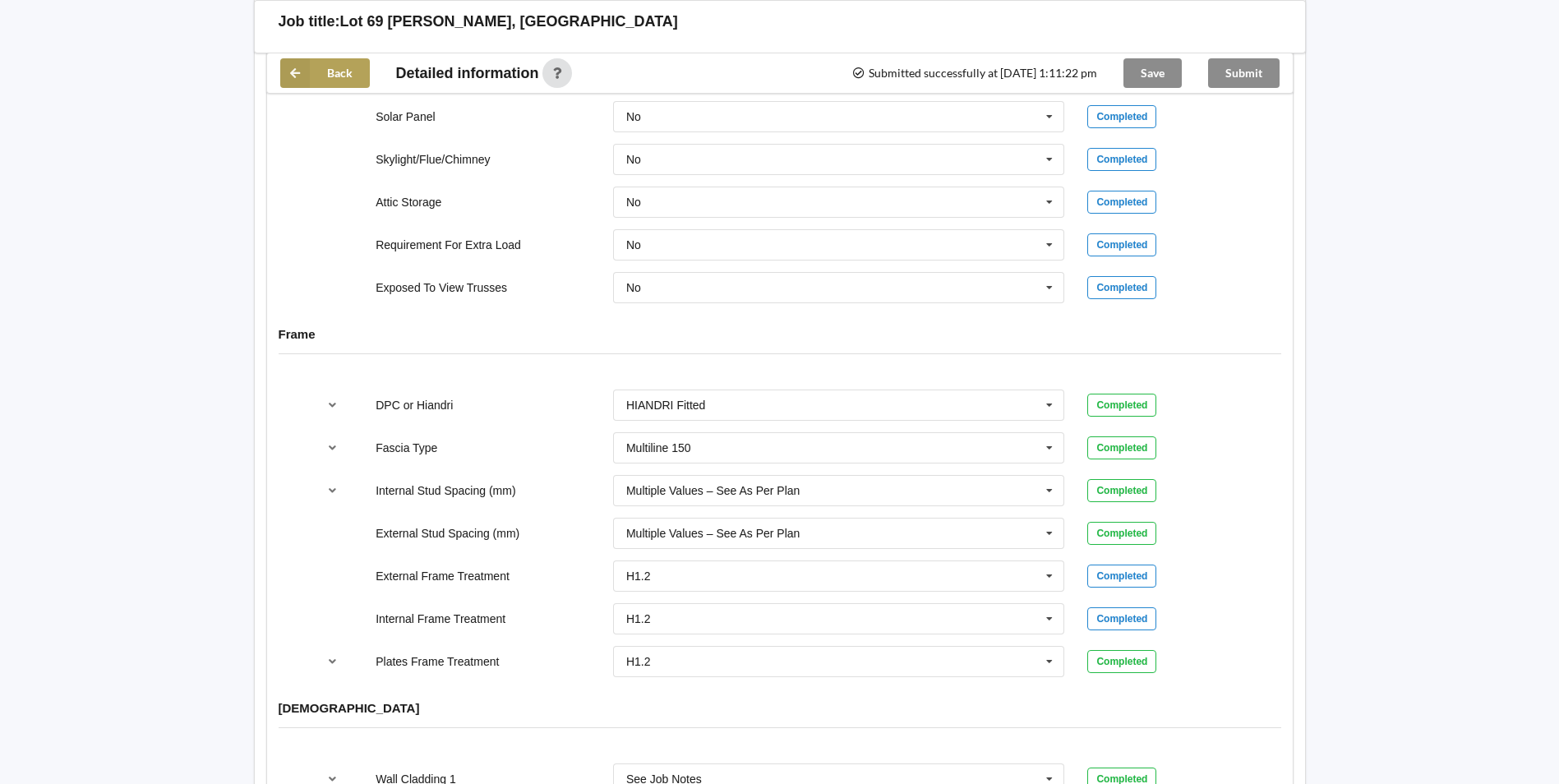
click at [338, 71] on button "Back" at bounding box center [325, 73] width 90 height 30
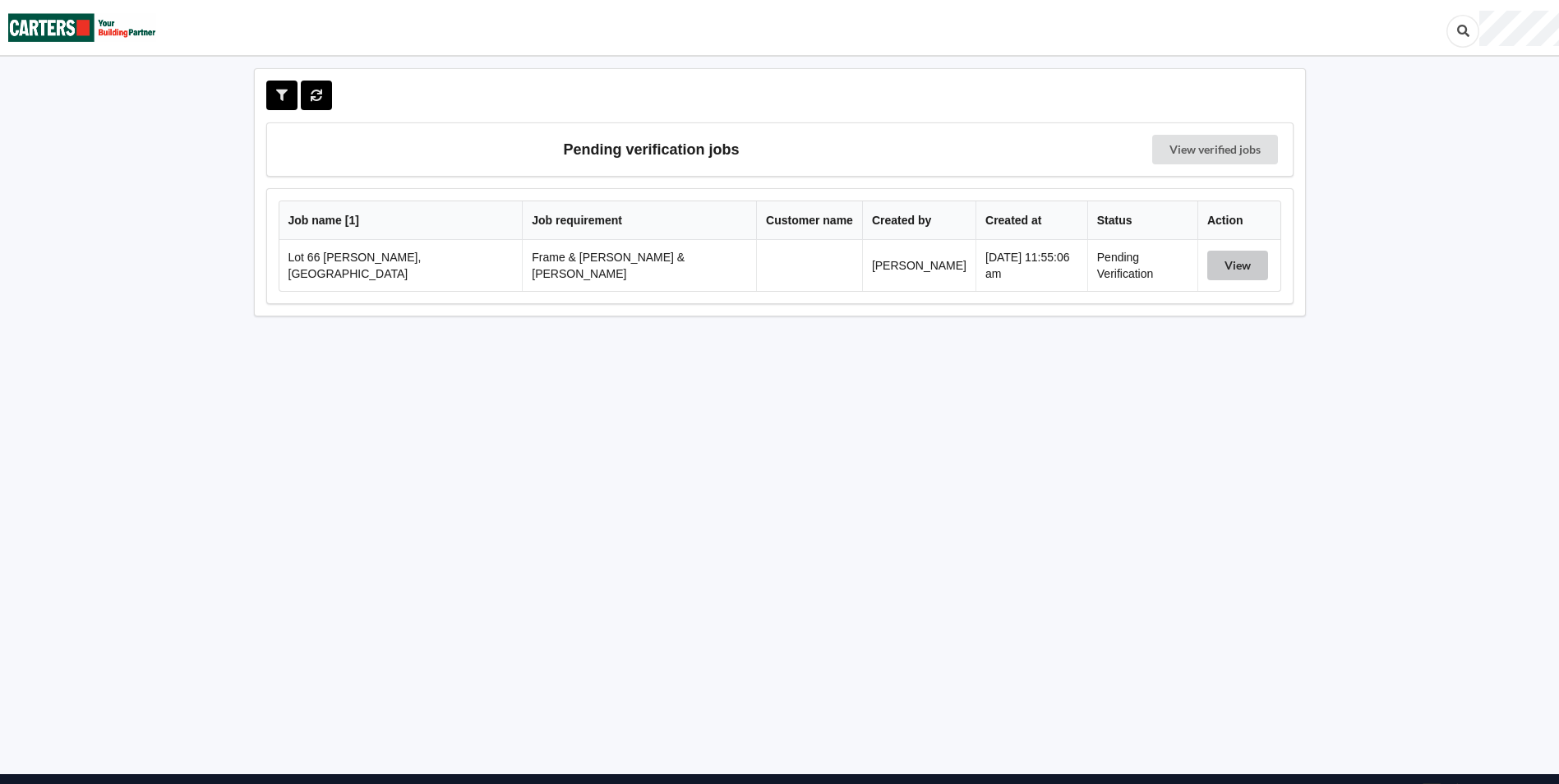
click at [1207, 265] on button "View" at bounding box center [1237, 265] width 61 height 30
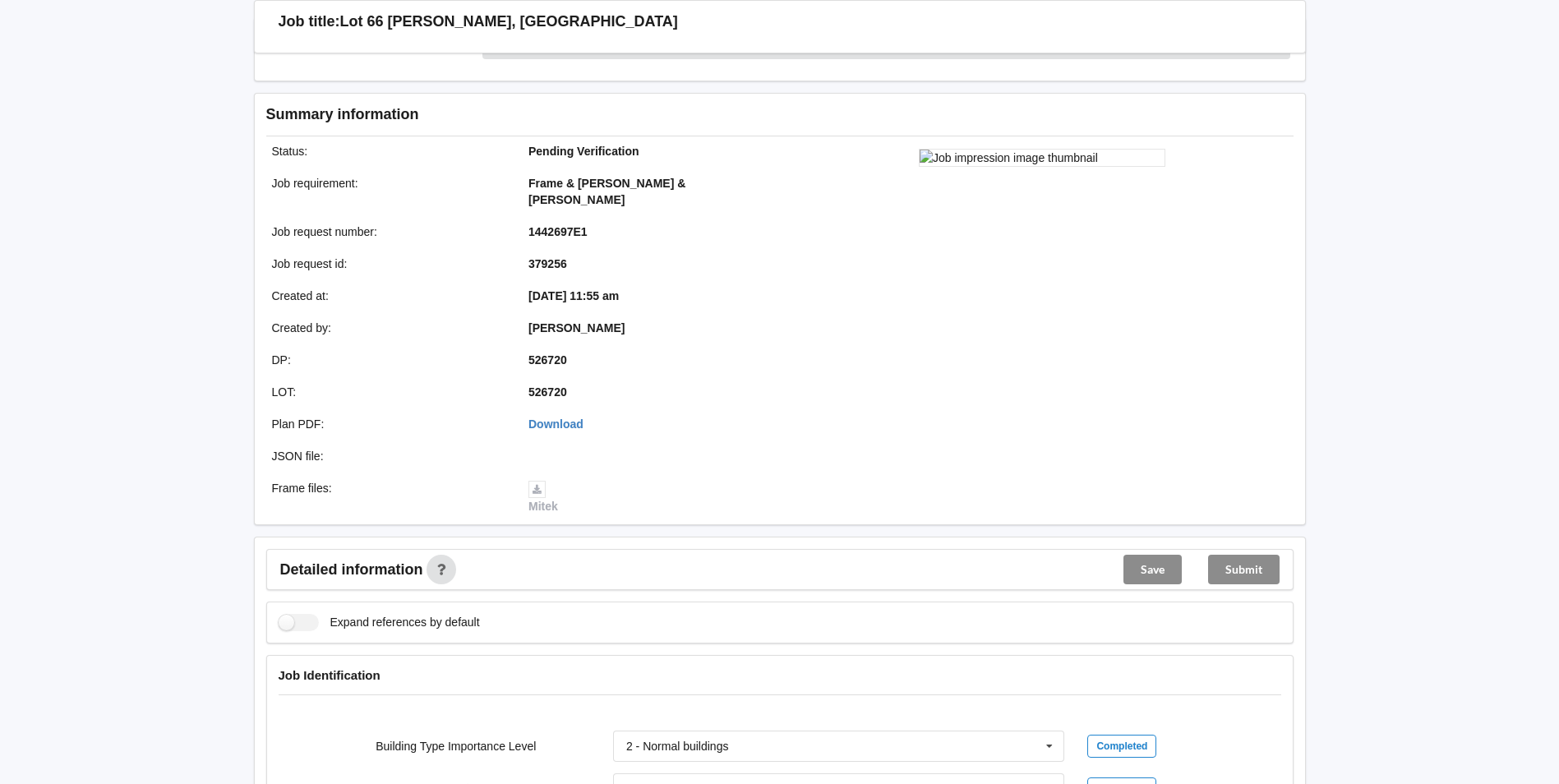
scroll to position [492, 0]
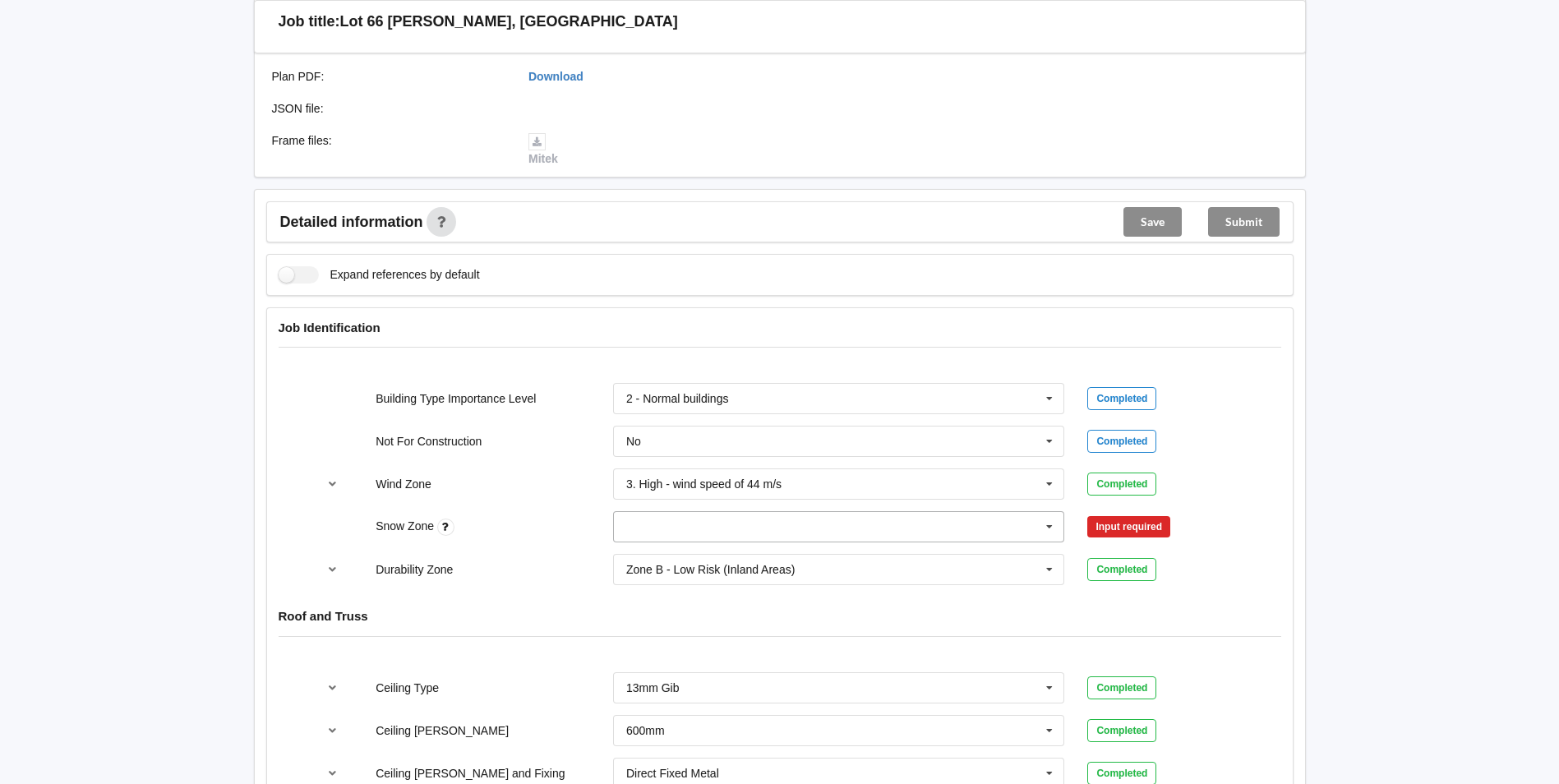
click at [641, 523] on input "text" at bounding box center [839, 527] width 450 height 30
click at [638, 514] on input "text" at bounding box center [839, 527] width 450 height 30
drag, startPoint x: 643, startPoint y: 515, endPoint x: 663, endPoint y: 511, distance: 20.4
click at [644, 515] on input "text" at bounding box center [839, 527] width 450 height 30
drag, startPoint x: 591, startPoint y: 476, endPoint x: 990, endPoint y: 439, distance: 400.7
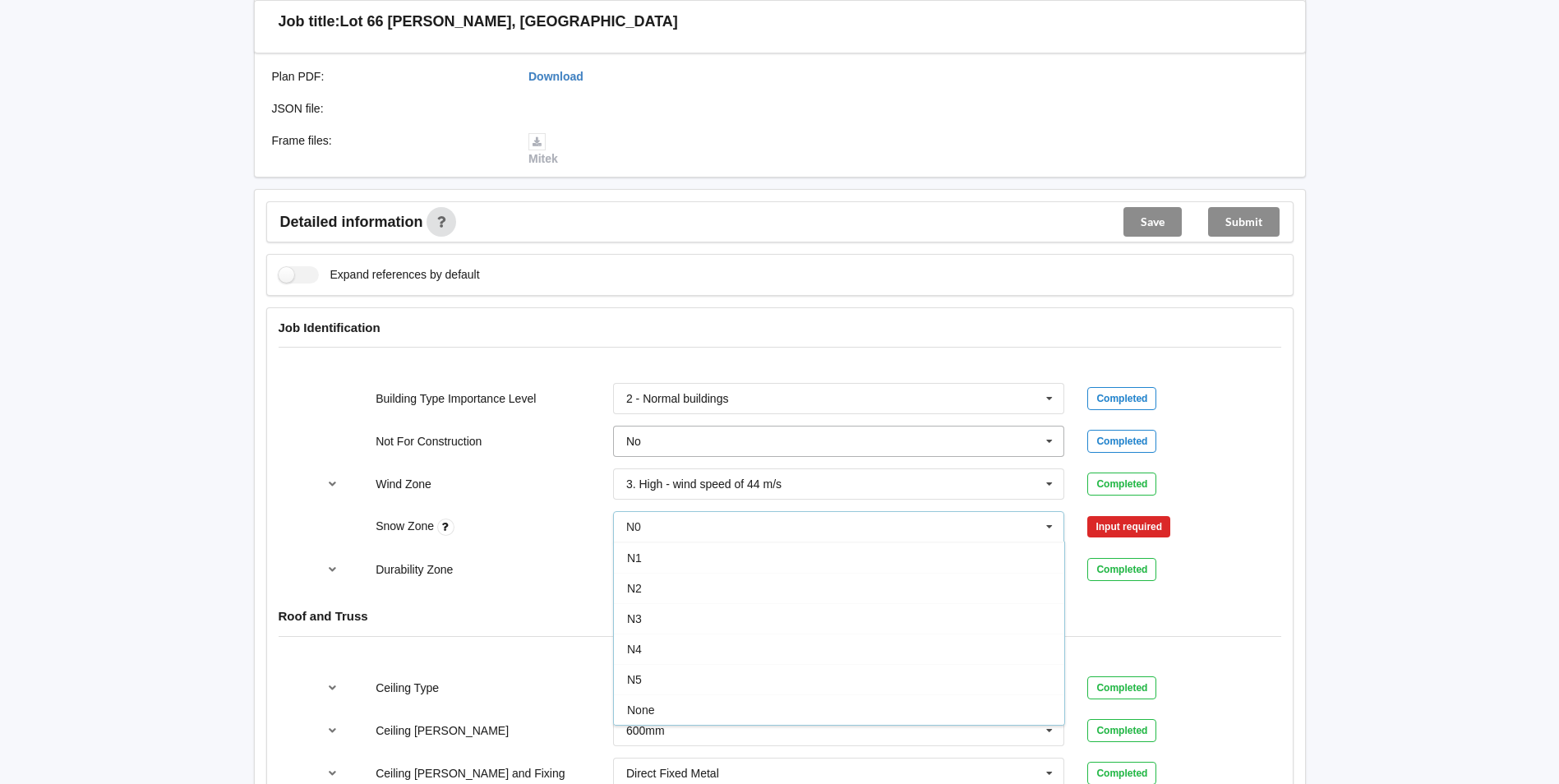
click at [597, 476] on div "Wind Zone" at bounding box center [482, 484] width 237 height 17
click at [1105, 514] on button "Confirm input" at bounding box center [1136, 527] width 98 height 27
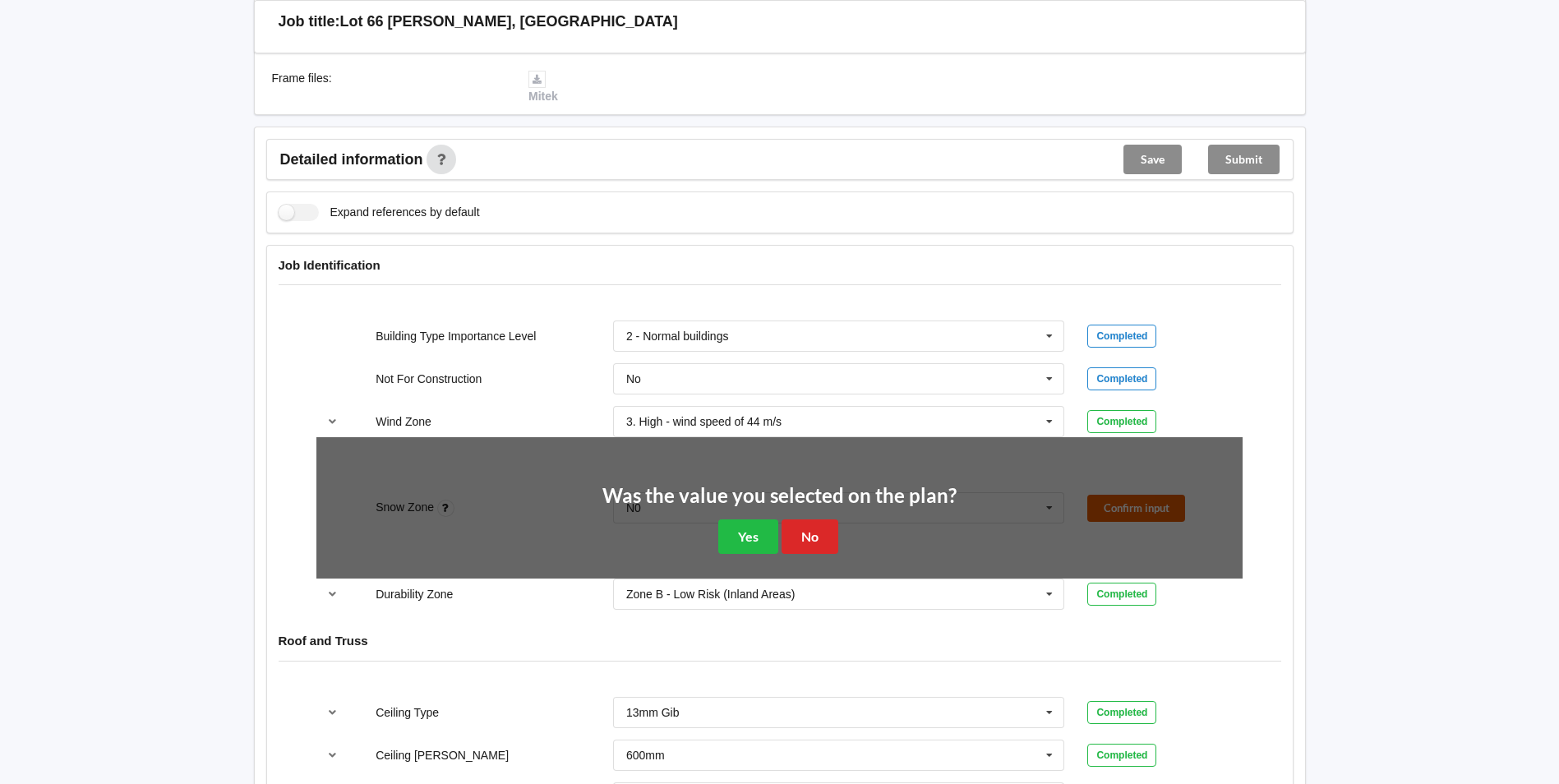
scroll to position [657, 0]
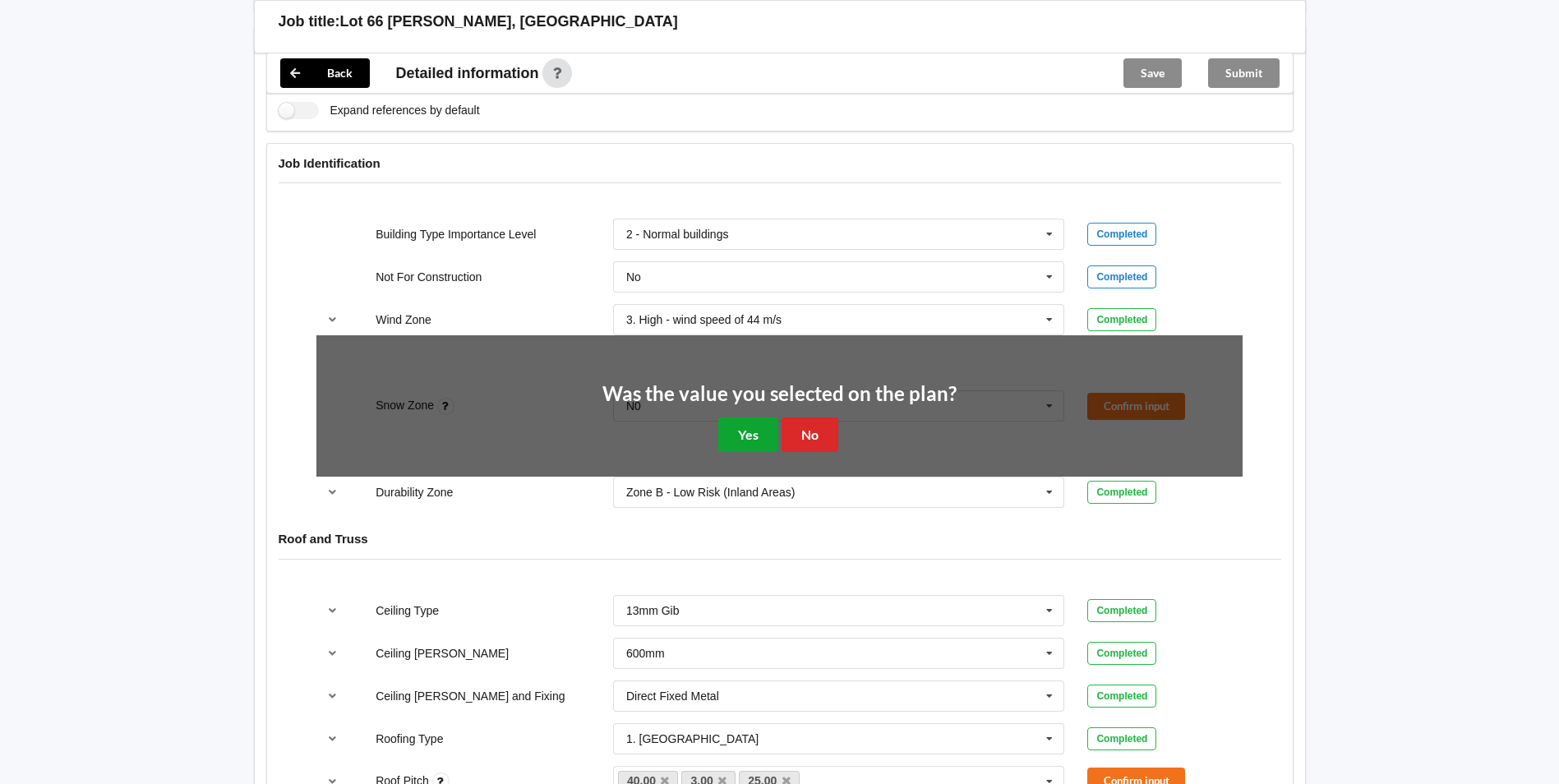
drag, startPoint x: 736, startPoint y: 417, endPoint x: 722, endPoint y: 435, distance: 22.8
click at [736, 418] on button "Yes" at bounding box center [748, 434] width 60 height 33
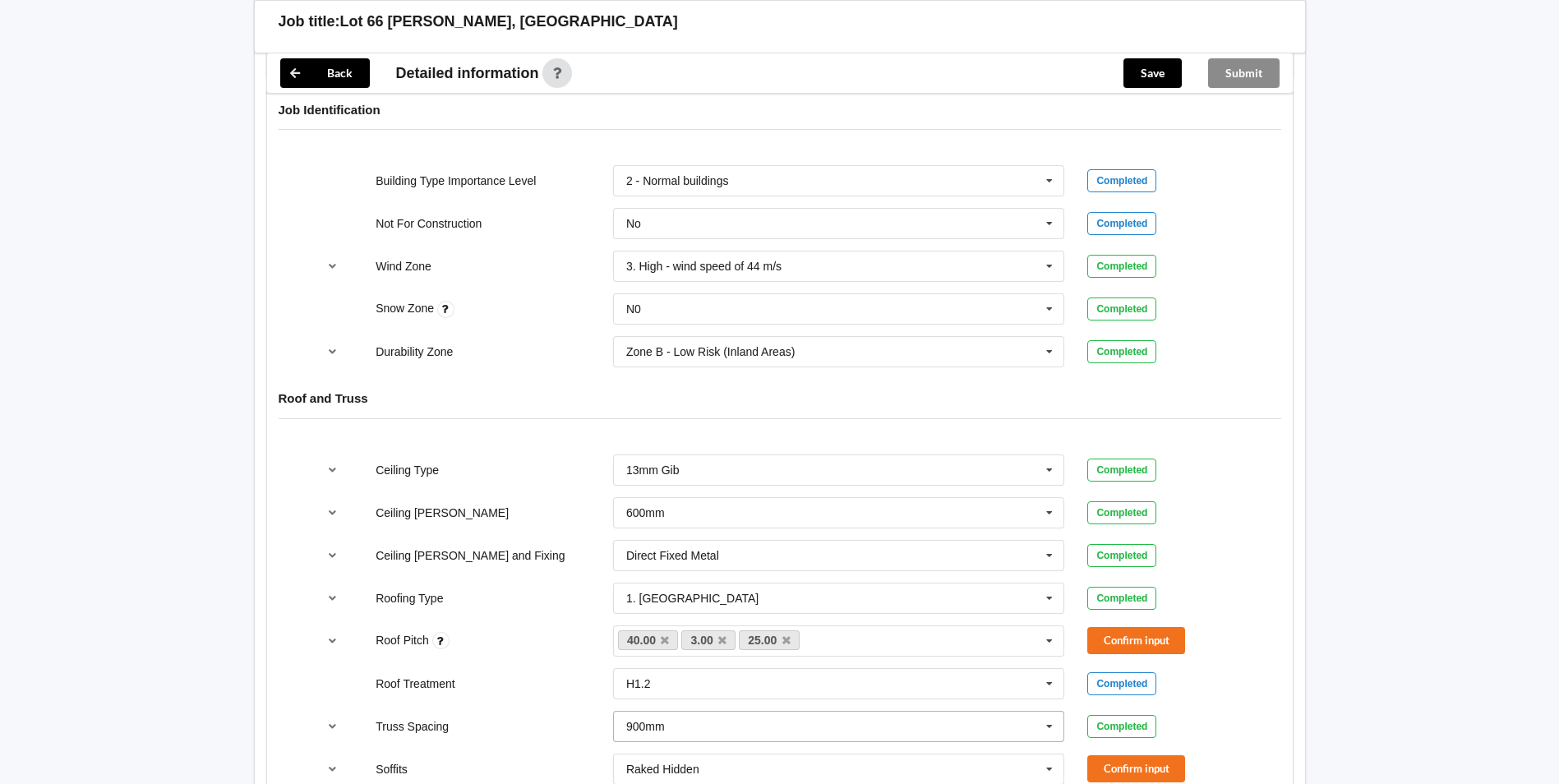
scroll to position [739, 0]
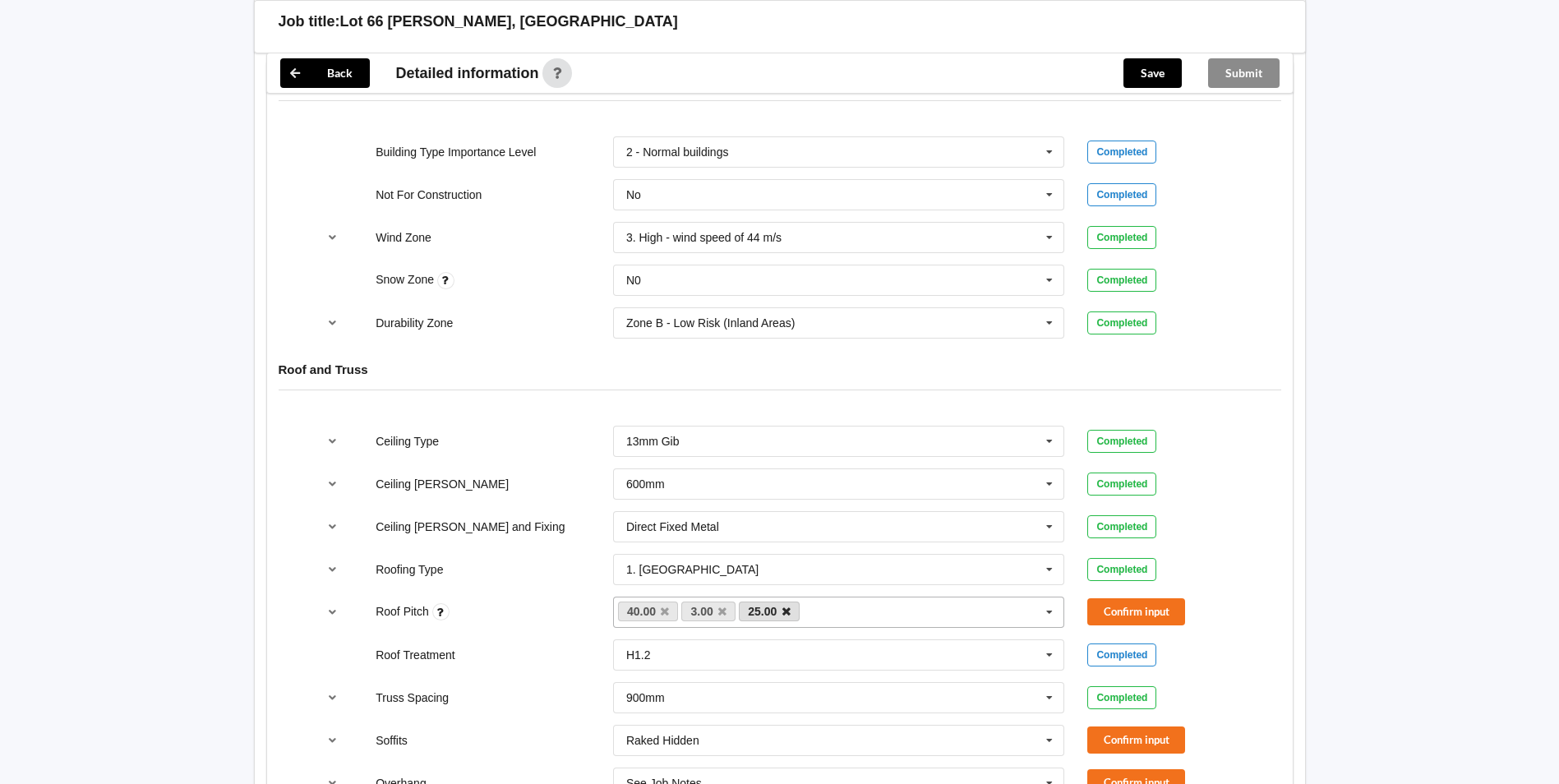
drag, startPoint x: 787, startPoint y: 595, endPoint x: 70, endPoint y: 481, distance: 726.0
click at [785, 606] on icon at bounding box center [786, 611] width 8 height 11
click at [1104, 598] on button "Confirm input" at bounding box center [1136, 611] width 98 height 27
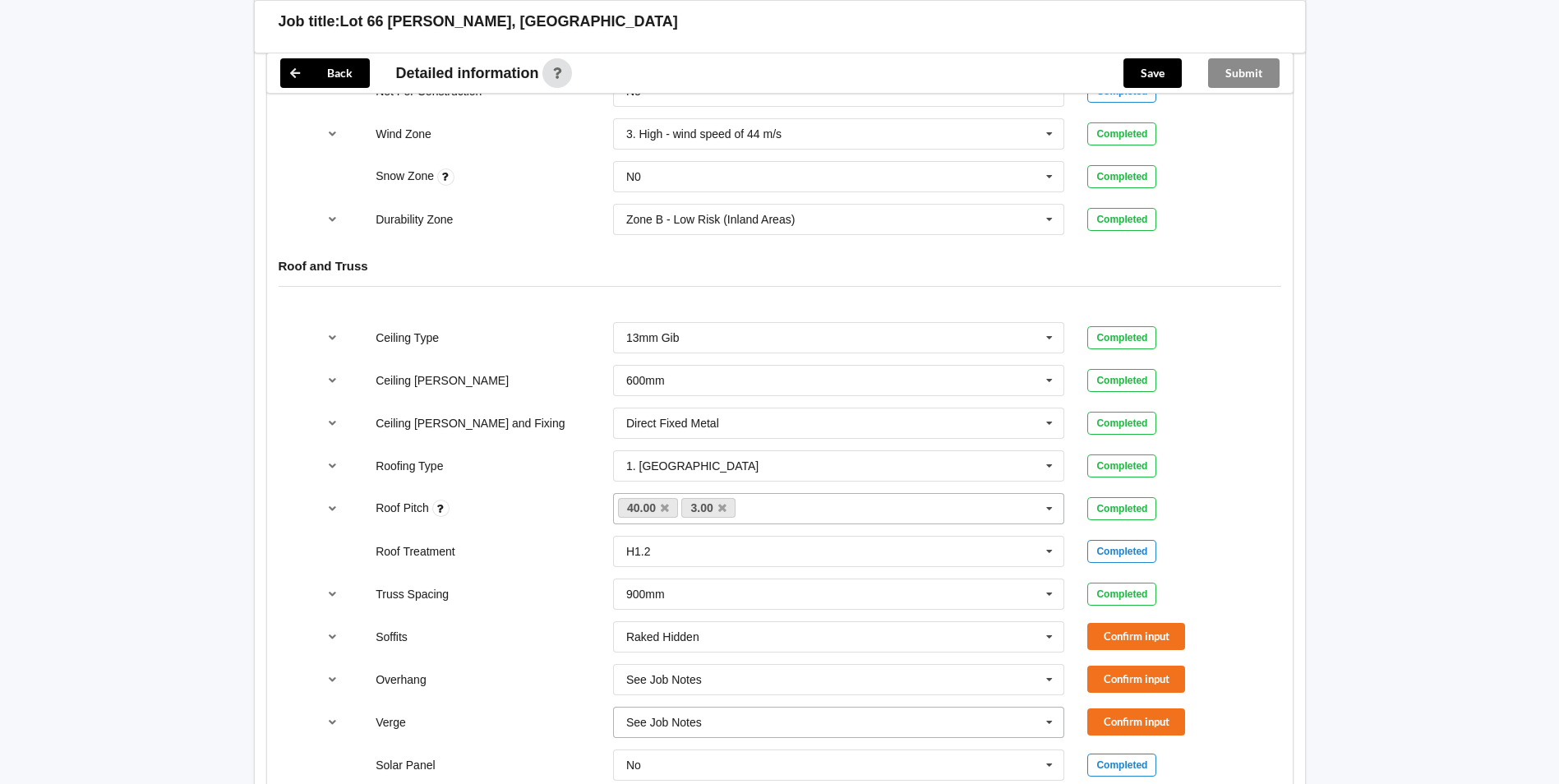
scroll to position [904, 0]
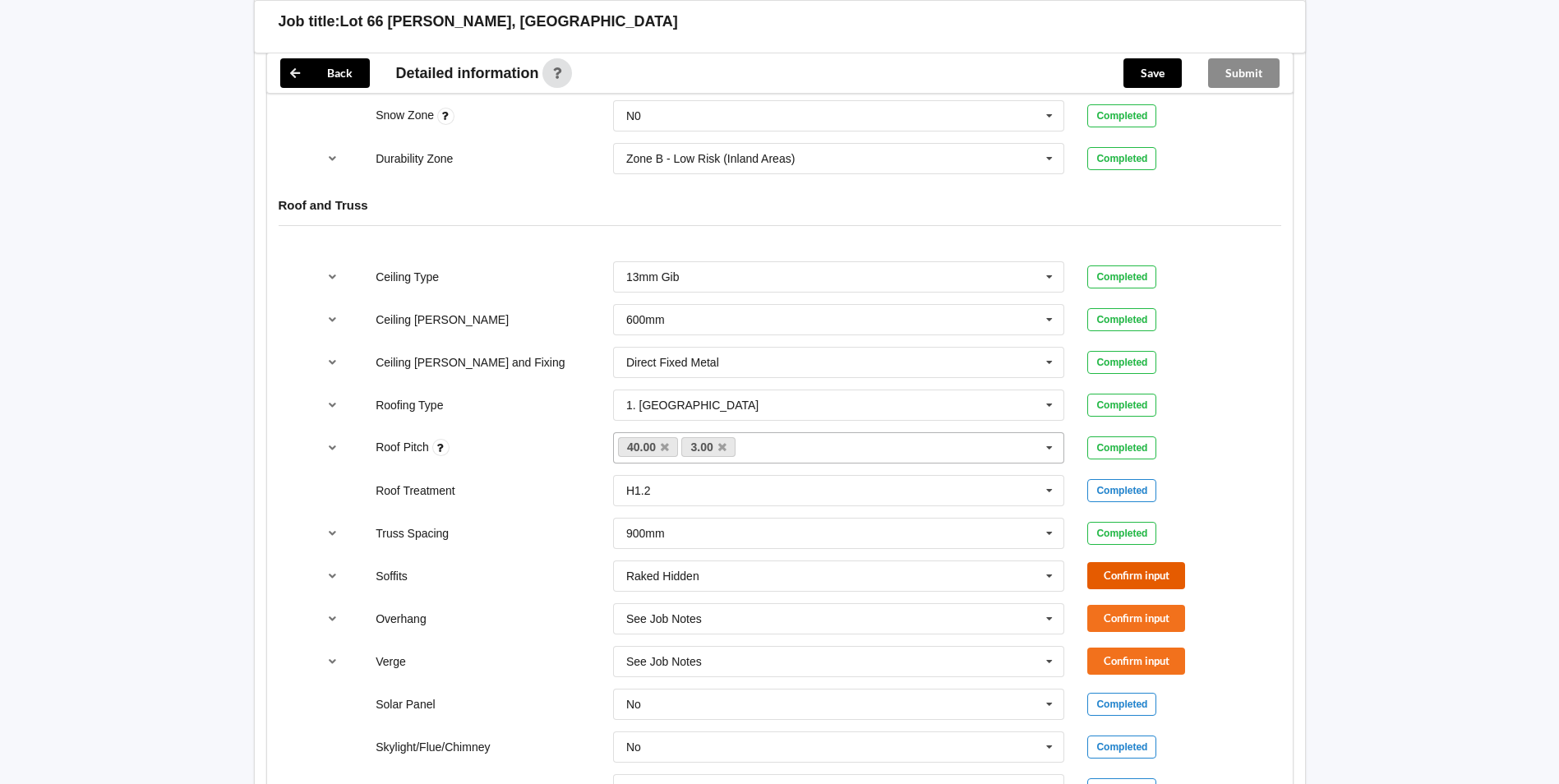
drag, startPoint x: 1124, startPoint y: 551, endPoint x: 1125, endPoint y: 585, distance: 34.0
click at [1124, 562] on button "Confirm input" at bounding box center [1136, 575] width 98 height 27
drag, startPoint x: 1127, startPoint y: 585, endPoint x: 1134, endPoint y: 602, distance: 18.4
click at [1130, 591] on div "Overhang See Job Notes See Job Notes 300mm 450mm 600mm 750mm Multiple Values – …" at bounding box center [779, 618] width 949 height 55
click at [1125, 634] on div "Verge See Job Notes See Job Notes 300mm 450mm 600mm 750mm Multiple Values – See…" at bounding box center [779, 662] width 949 height 55
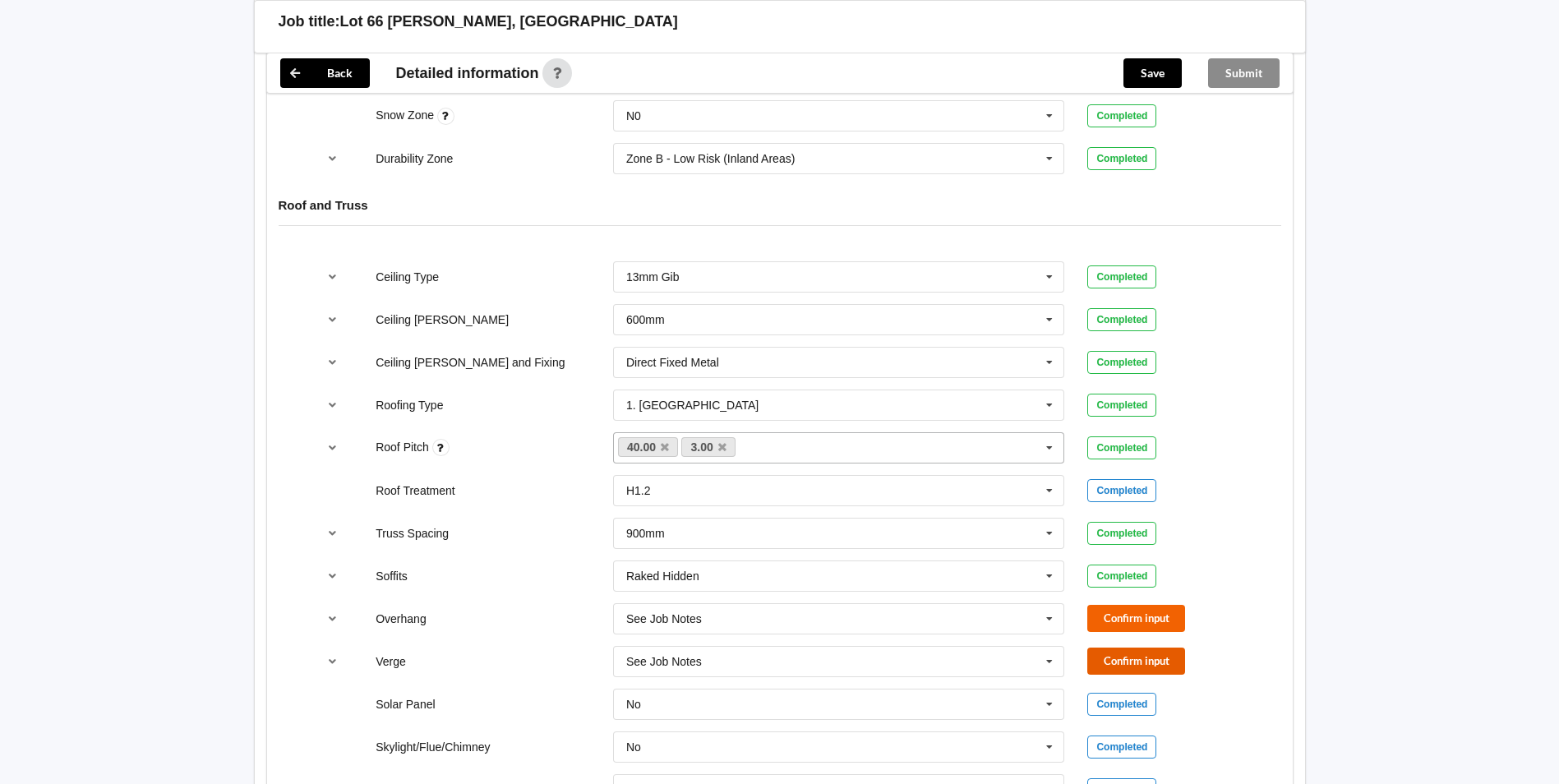
drag, startPoint x: 1129, startPoint y: 647, endPoint x: 1125, endPoint y: 609, distance: 38.2
click at [1127, 647] on button "Confirm input" at bounding box center [1136, 661] width 98 height 27
click at [1125, 606] on button "Confirm input" at bounding box center [1136, 618] width 98 height 27
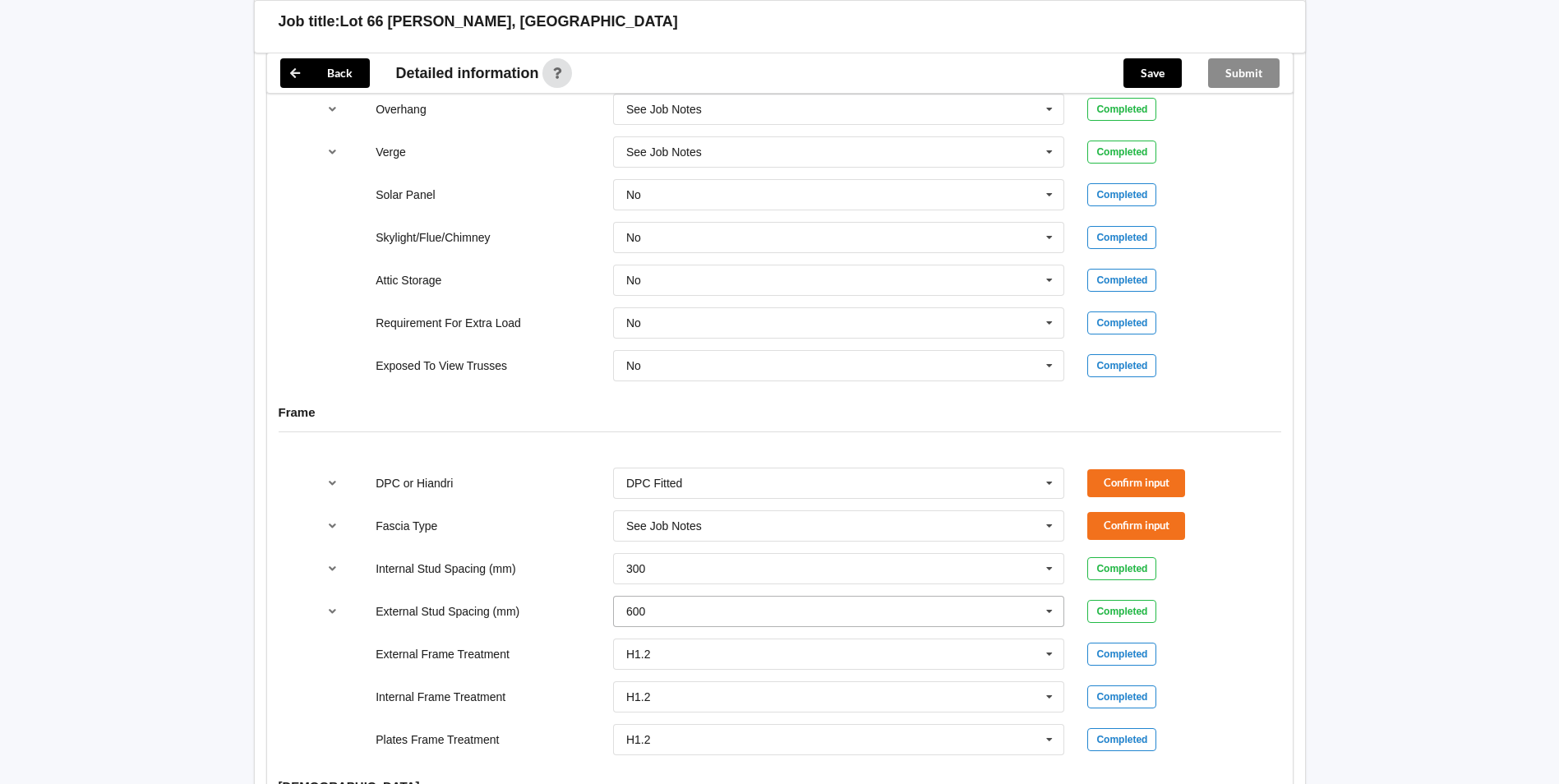
scroll to position [1478, 0]
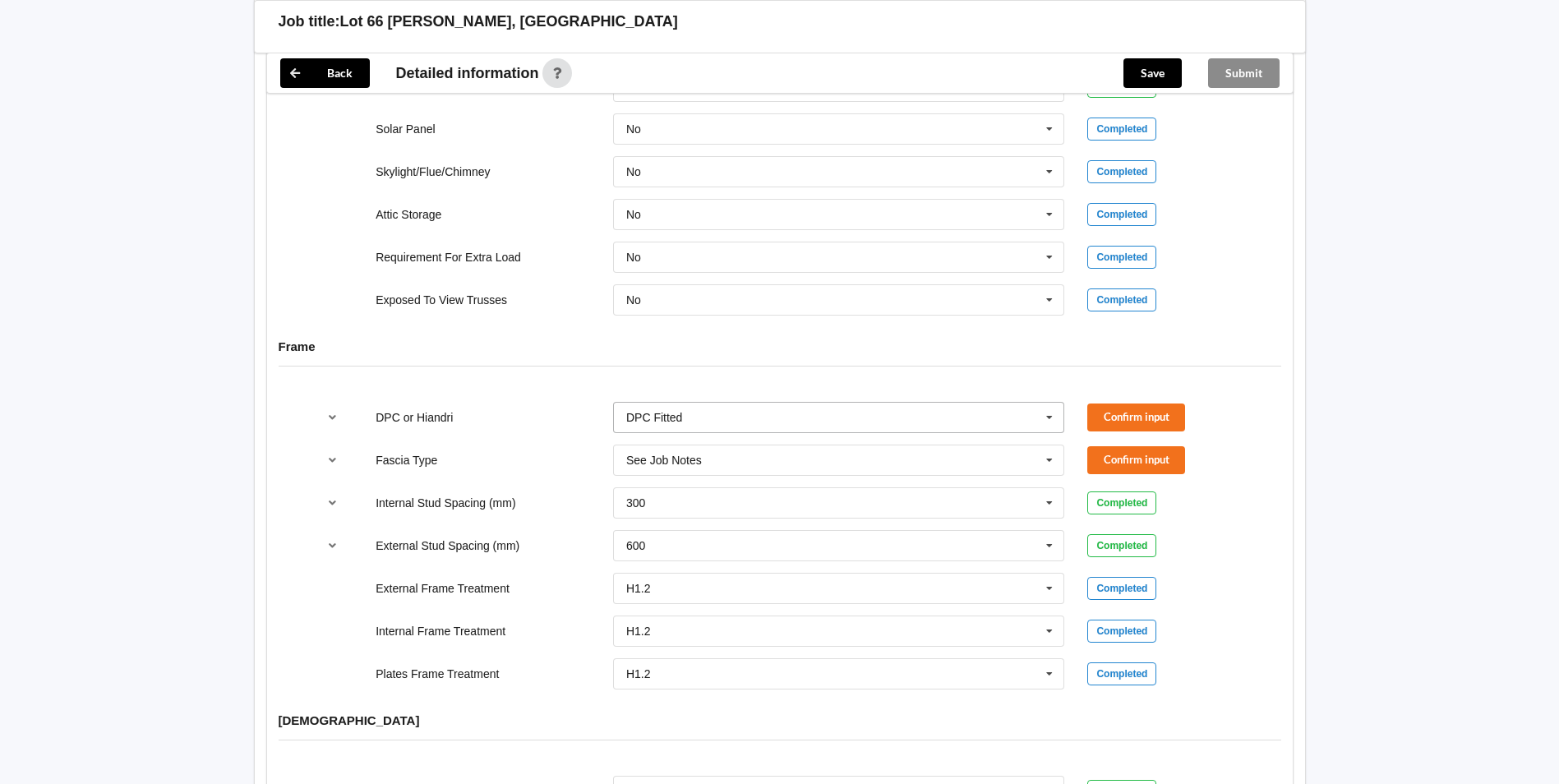
click at [679, 410] on input "text" at bounding box center [839, 418] width 450 height 30
drag, startPoint x: 669, startPoint y: 468, endPoint x: 689, endPoint y: 465, distance: 20.2
click at [672, 471] on span "HIANDRI Fitted" at bounding box center [666, 477] width 79 height 13
drag, startPoint x: 1131, startPoint y: 386, endPoint x: 1132, endPoint y: 396, distance: 10.0
click at [1131, 390] on div "DPC or Hiandri HIANDRI Fitted DPC Fitted HIANDRI Fitted Not Required See Job No…" at bounding box center [779, 418] width 949 height 55
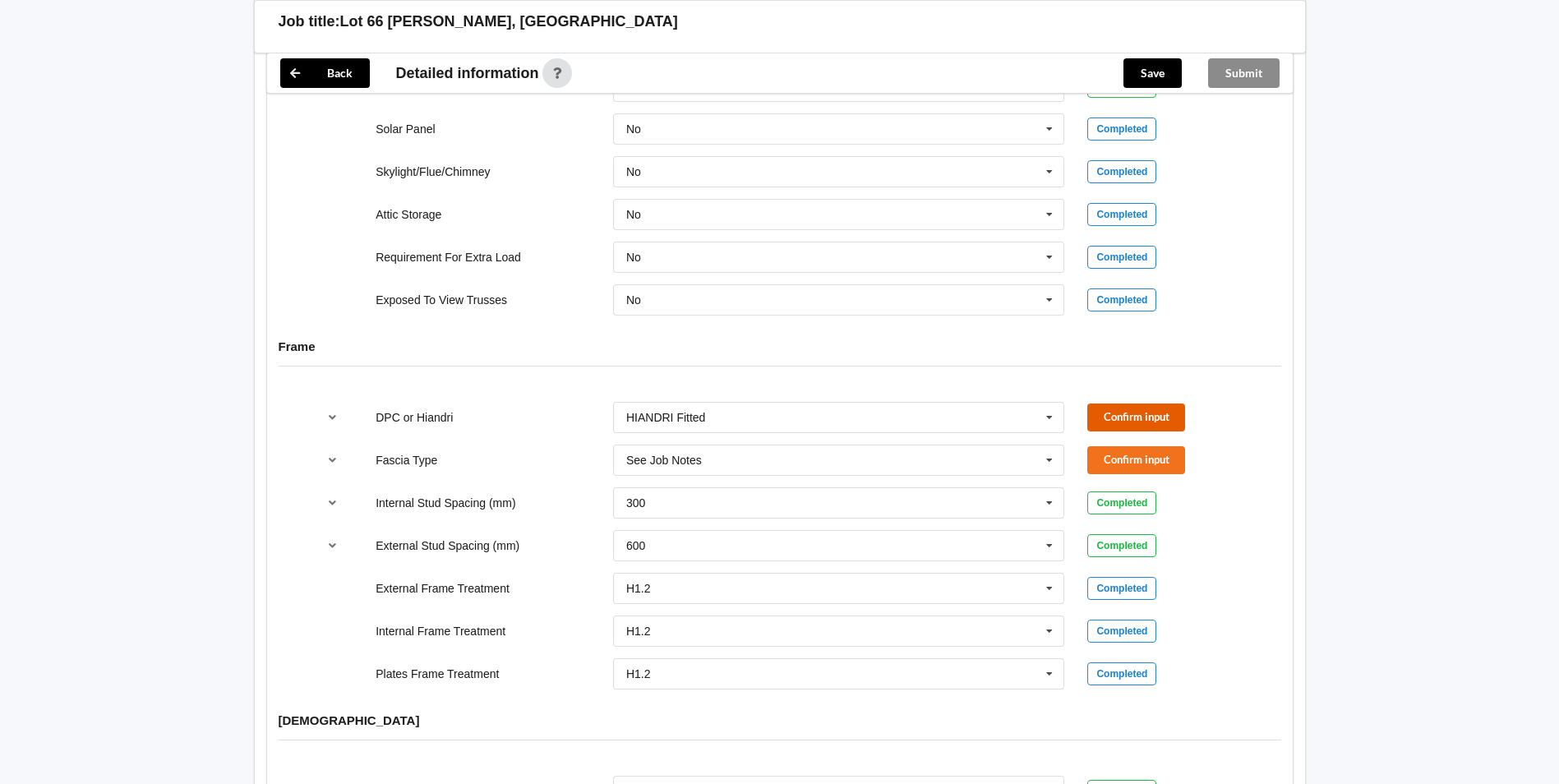
click at [1132, 403] on button "Confirm input" at bounding box center [1136, 417] width 98 height 27
click at [824, 447] on input "text" at bounding box center [839, 460] width 450 height 30
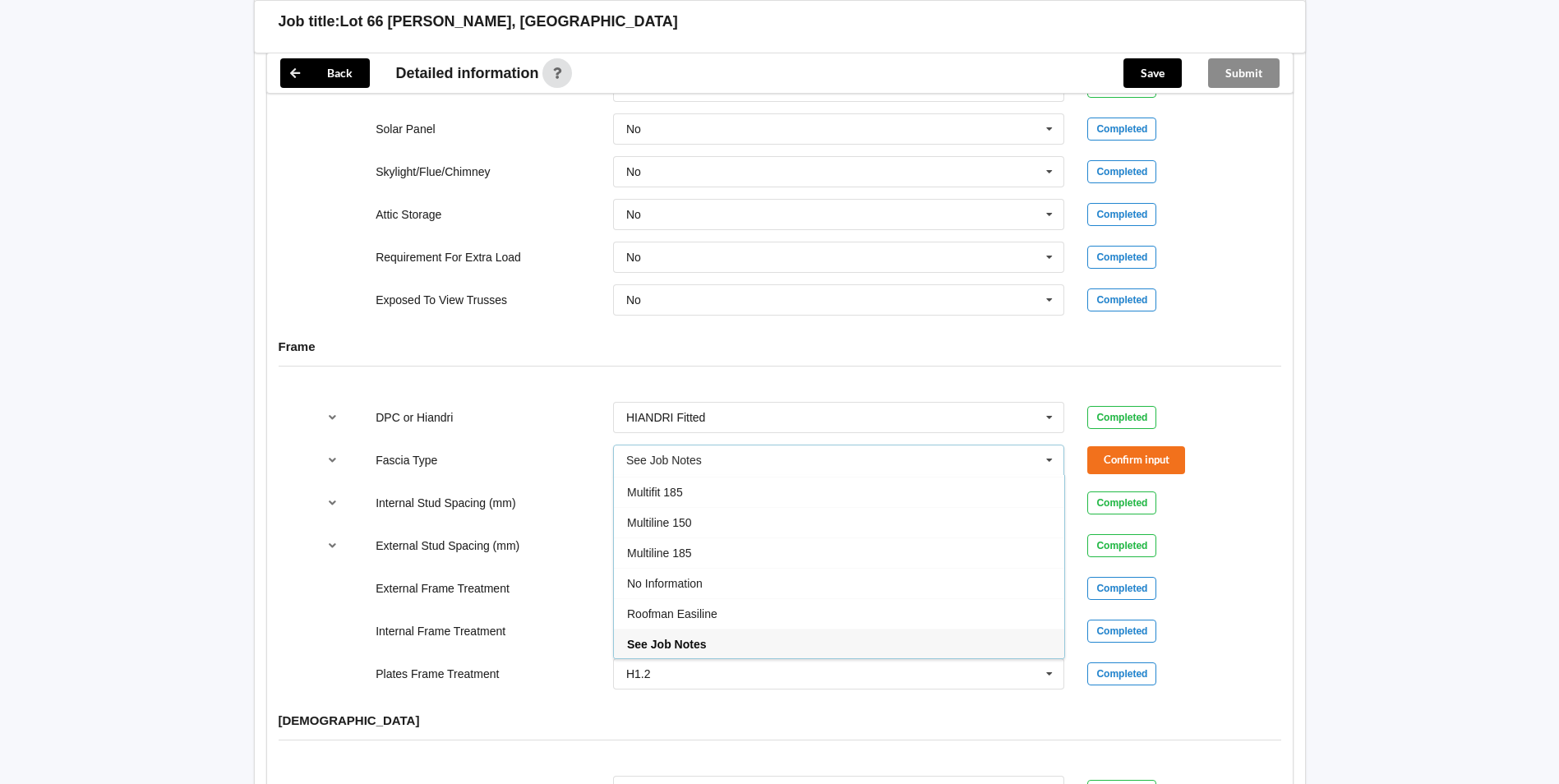
drag, startPoint x: 670, startPoint y: 506, endPoint x: 1009, endPoint y: 509, distance: 339.0
click at [675, 516] on span "Multiline 150" at bounding box center [659, 522] width 65 height 13
click at [1185, 455] on div "Confirm input" at bounding box center [1165, 459] width 155 height 27
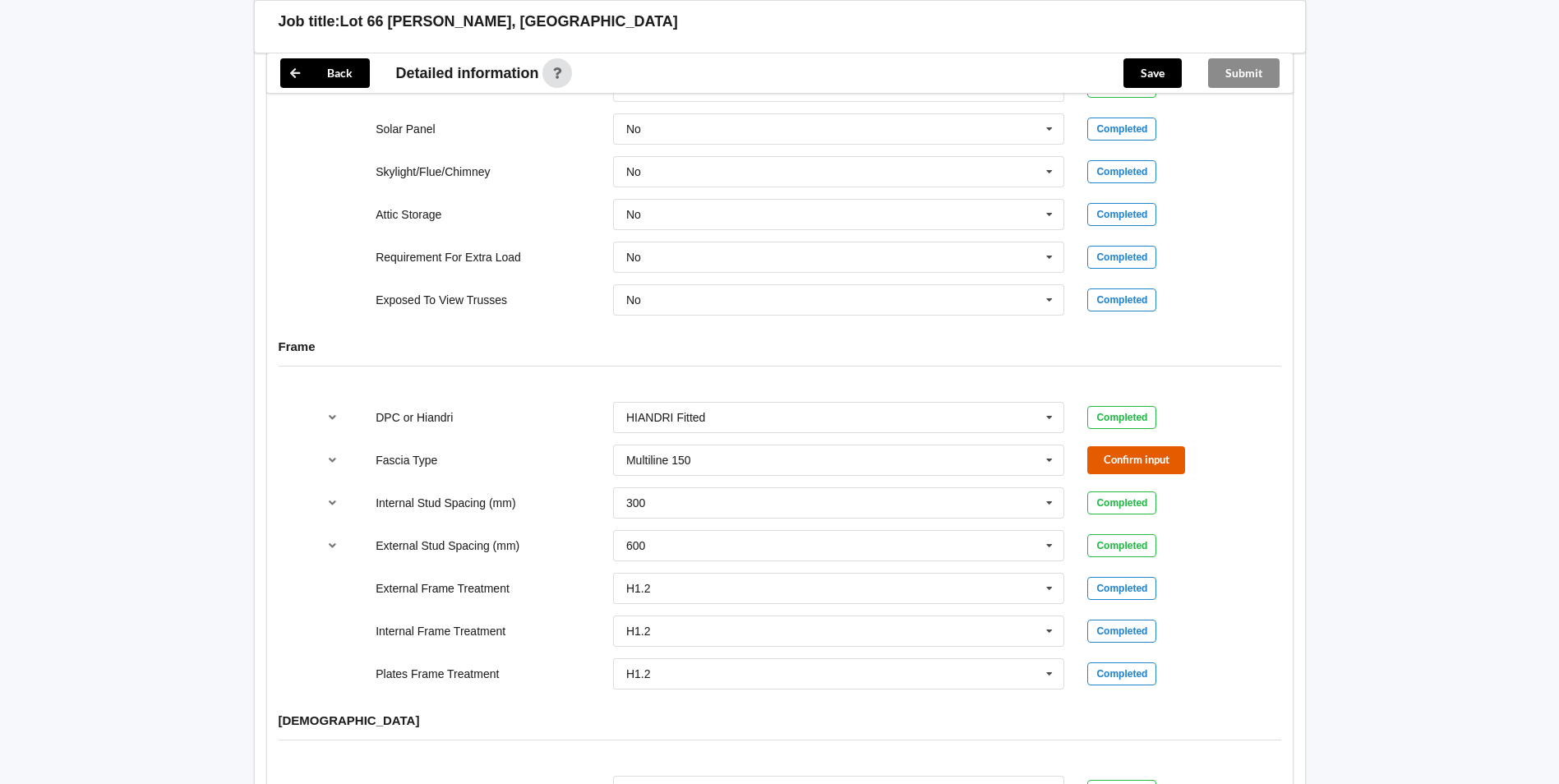
click at [1158, 446] on button "Confirm input" at bounding box center [1136, 459] width 98 height 27
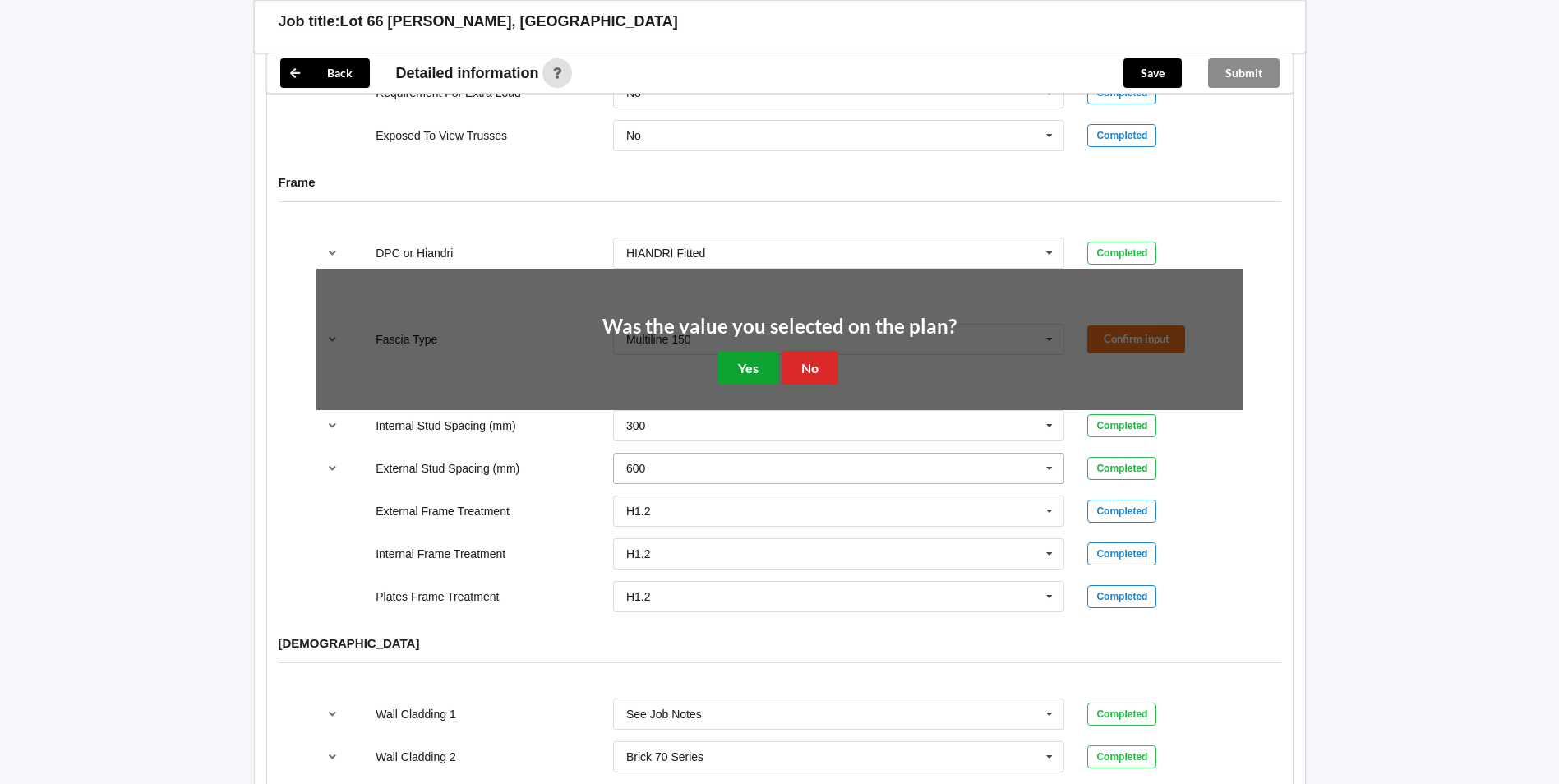
click at [751, 357] on button "Yes" at bounding box center [748, 367] width 60 height 33
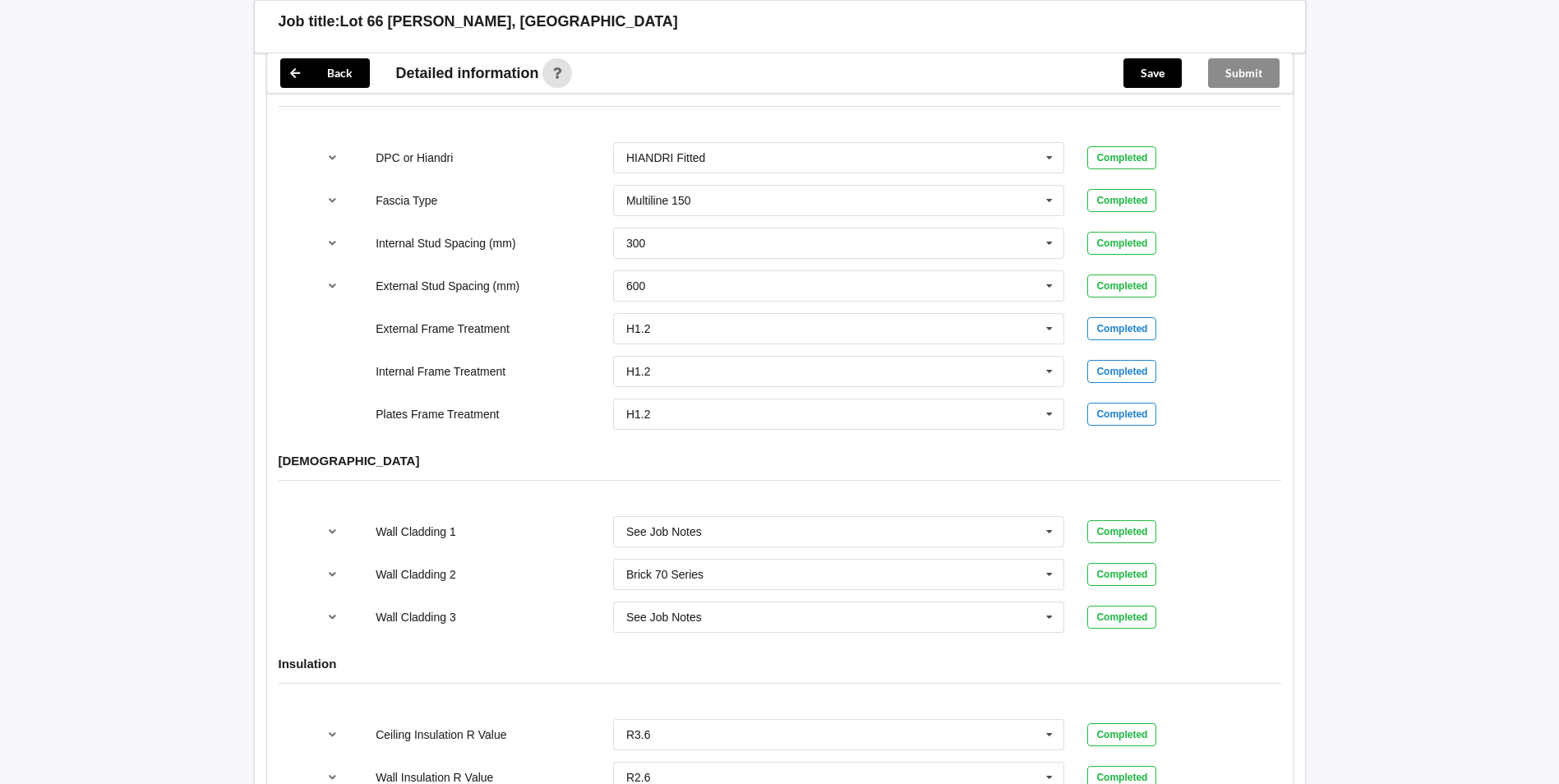
scroll to position [1890, 0]
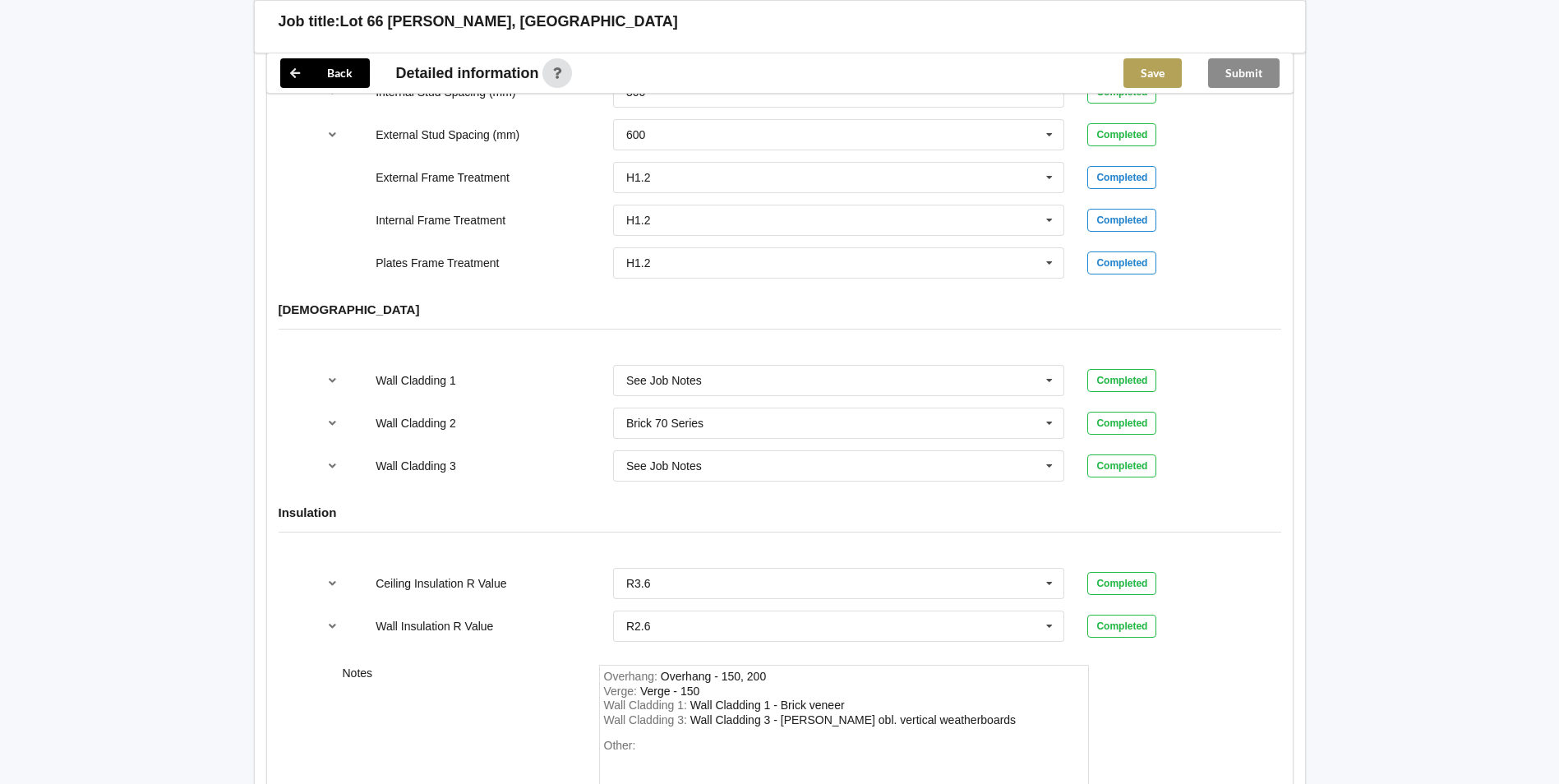
click at [1148, 68] on button "Save" at bounding box center [1153, 73] width 58 height 30
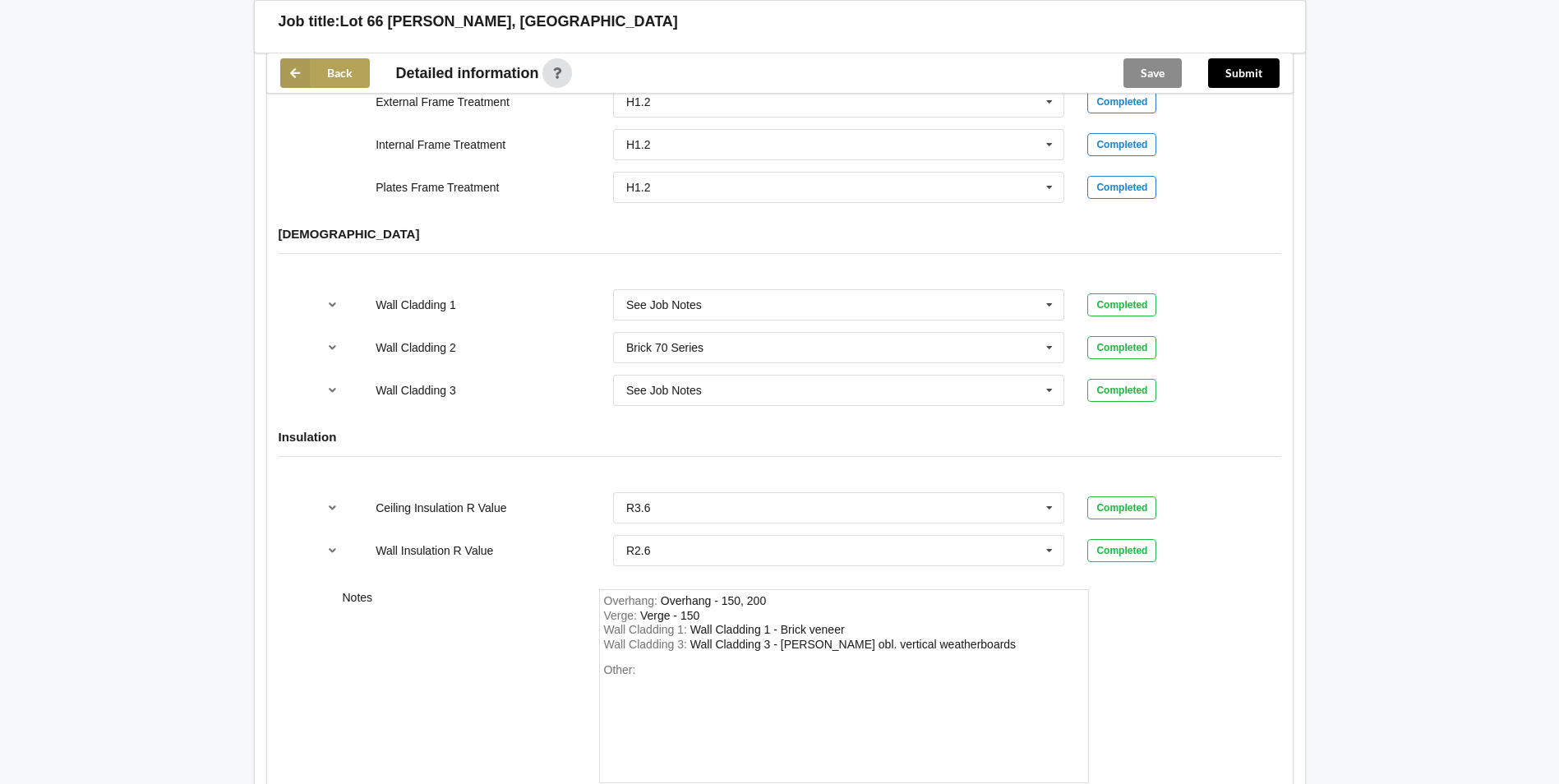
click at [348, 69] on button "Back" at bounding box center [325, 73] width 90 height 30
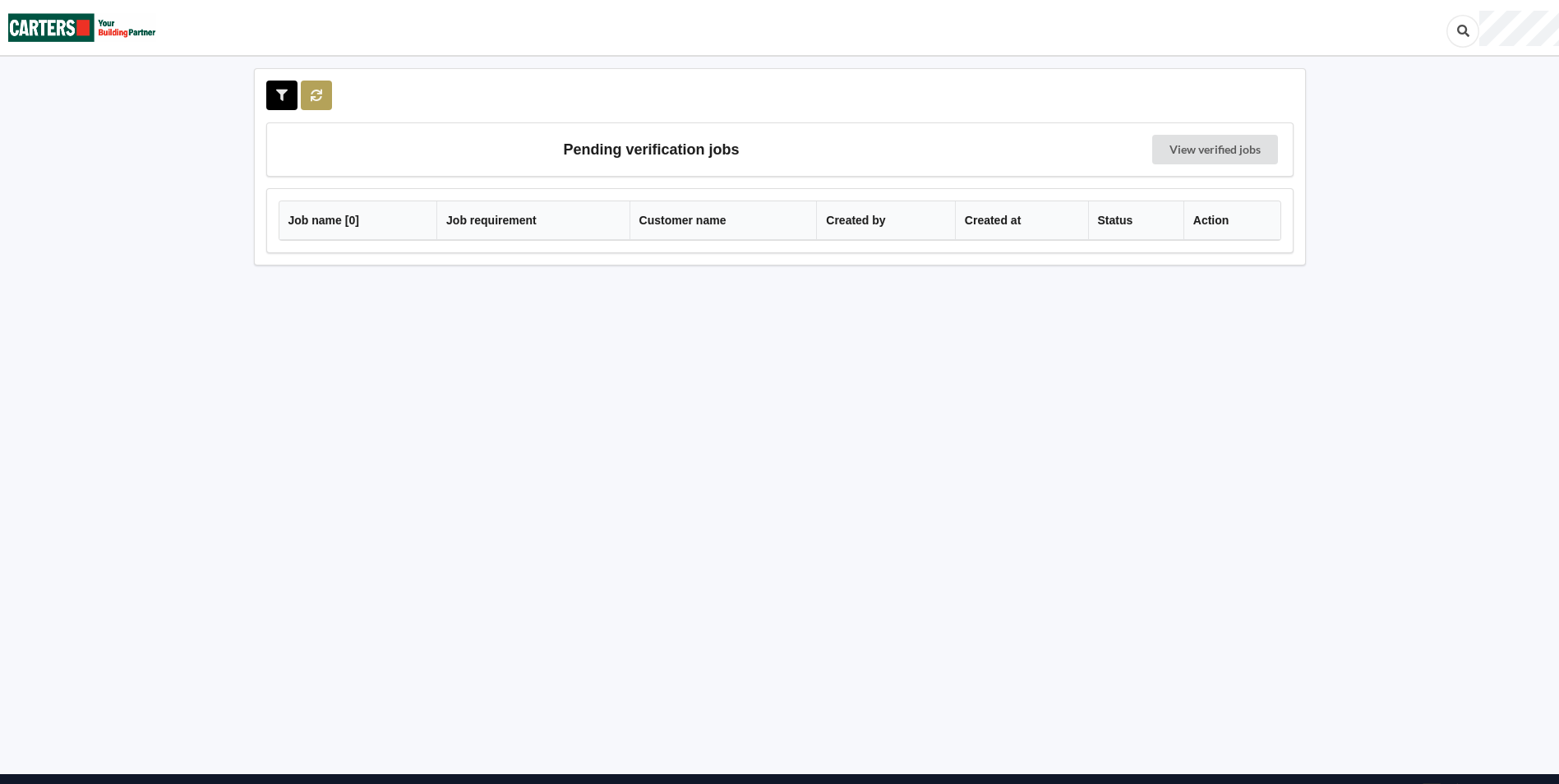
click at [316, 100] on icon at bounding box center [317, 94] width 14 height 10
